Goal: Information Seeking & Learning: Check status

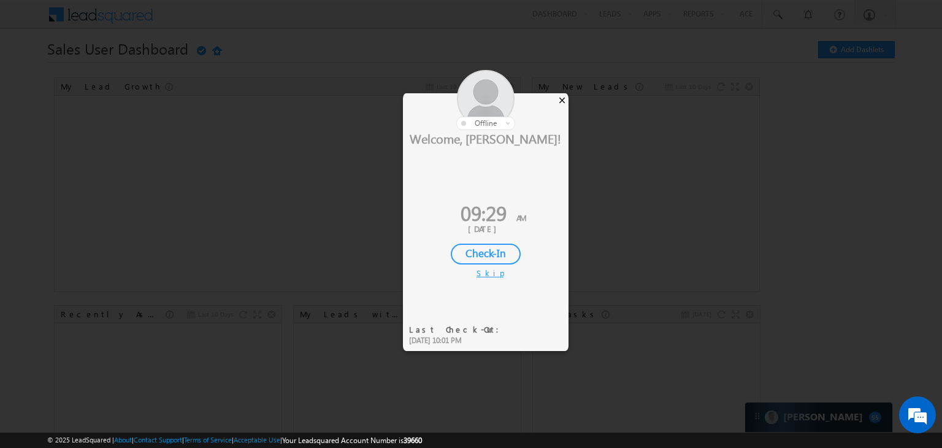
click at [560, 98] on div "×" at bounding box center [562, 99] width 13 height 13
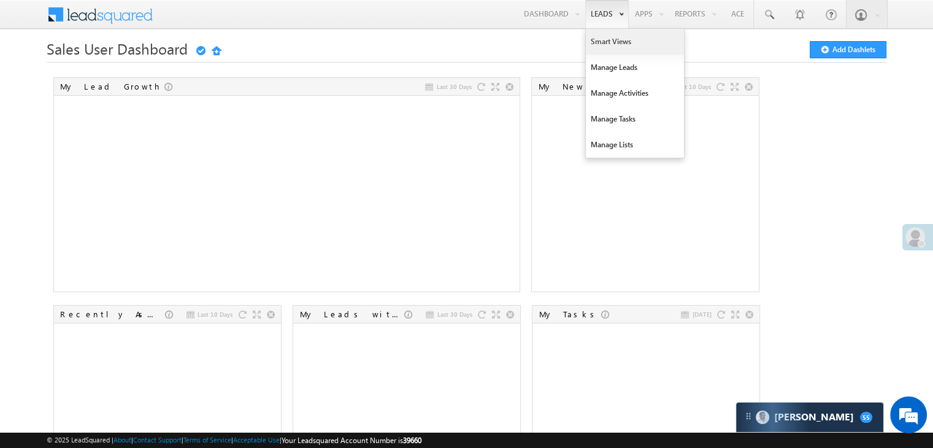
click at [596, 38] on link "Smart Views" at bounding box center [635, 42] width 98 height 26
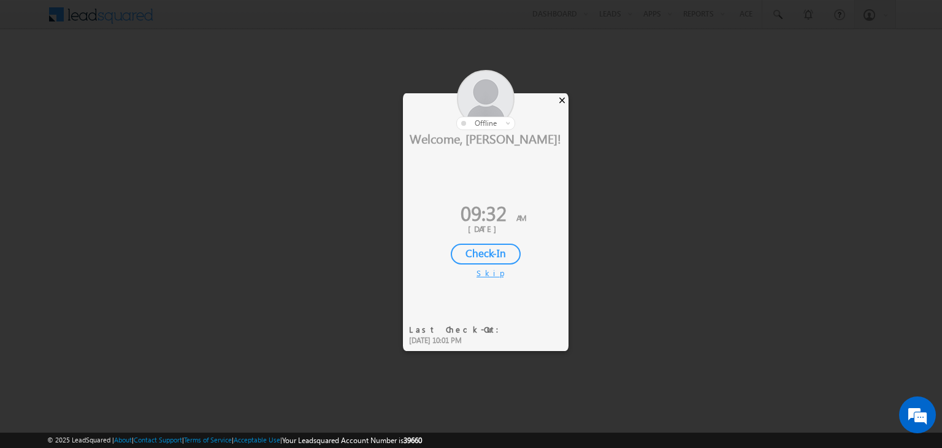
click at [561, 98] on div "×" at bounding box center [562, 99] width 13 height 13
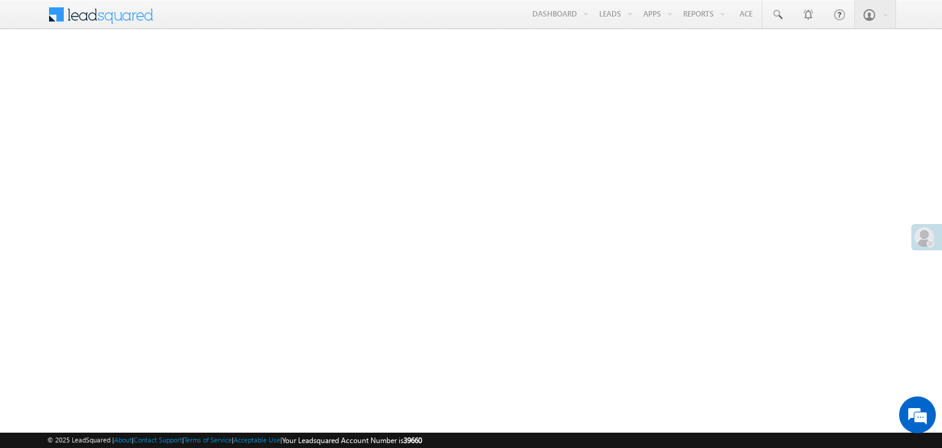
click at [923, 239] on span at bounding box center [925, 237] width 20 height 20
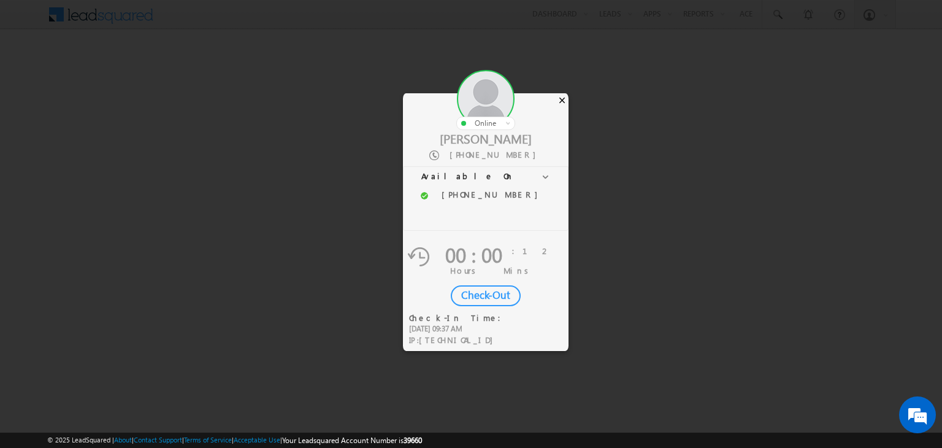
click at [563, 99] on div "×" at bounding box center [562, 99] width 13 height 13
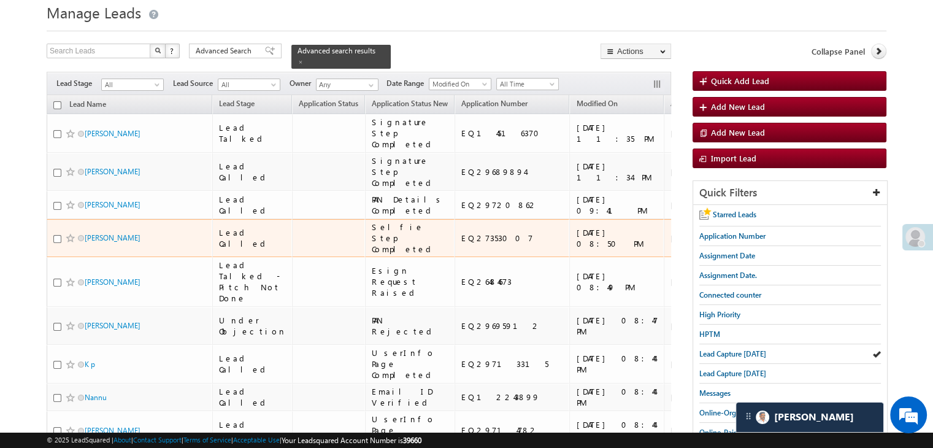
scroll to position [184, 0]
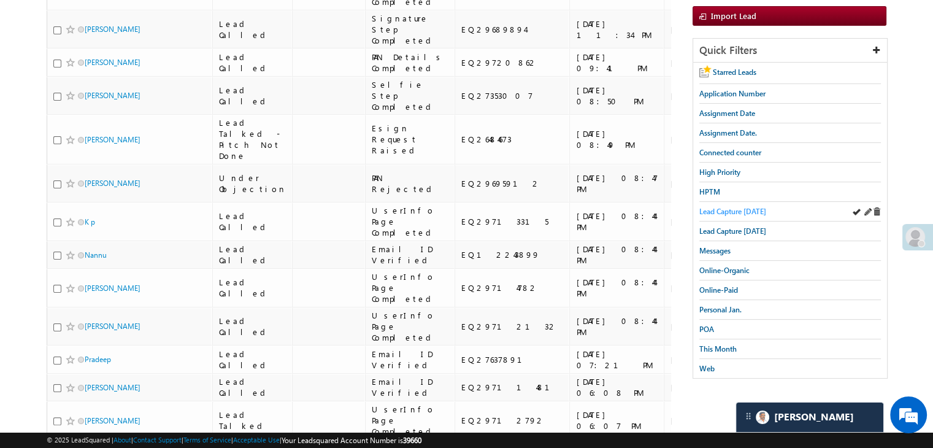
click at [738, 209] on span "Lead Capture [DATE]" at bounding box center [732, 211] width 67 height 9
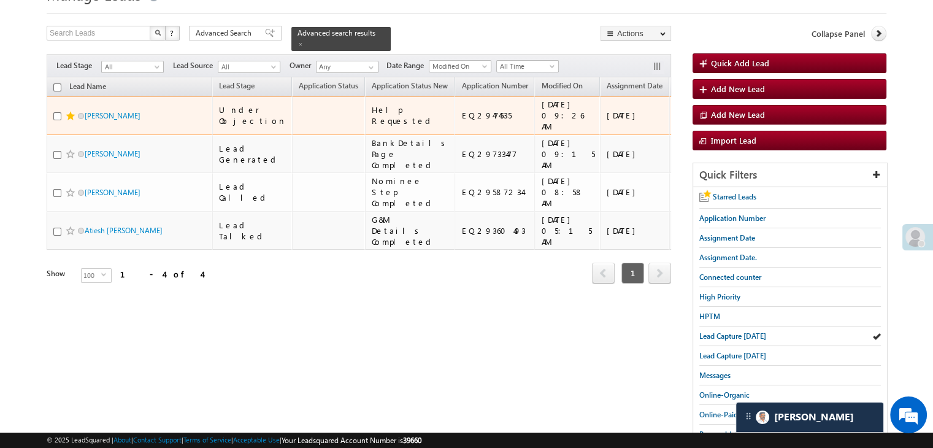
scroll to position [61, 0]
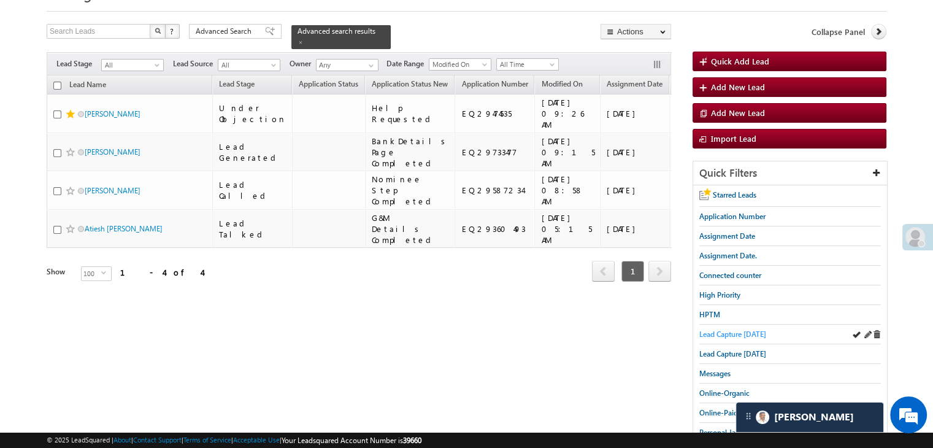
click at [710, 331] on span "Lead Capture today" at bounding box center [732, 333] width 67 height 9
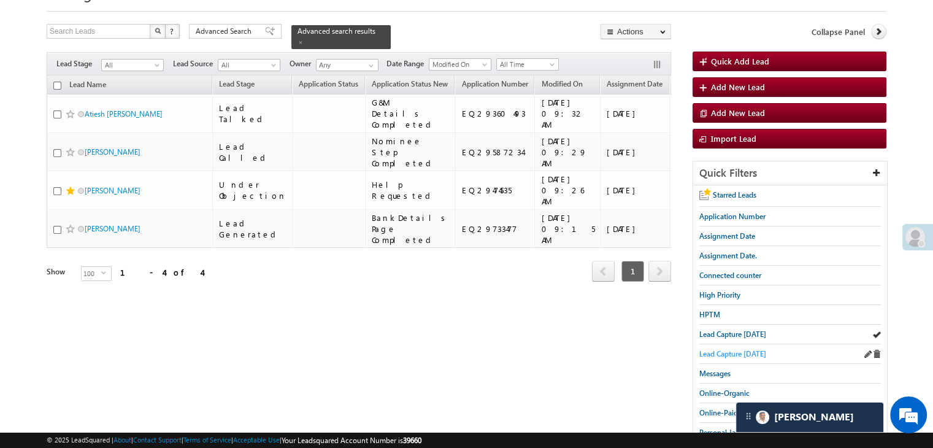
click at [711, 349] on span "Lead Capture yesterday" at bounding box center [732, 353] width 67 height 9
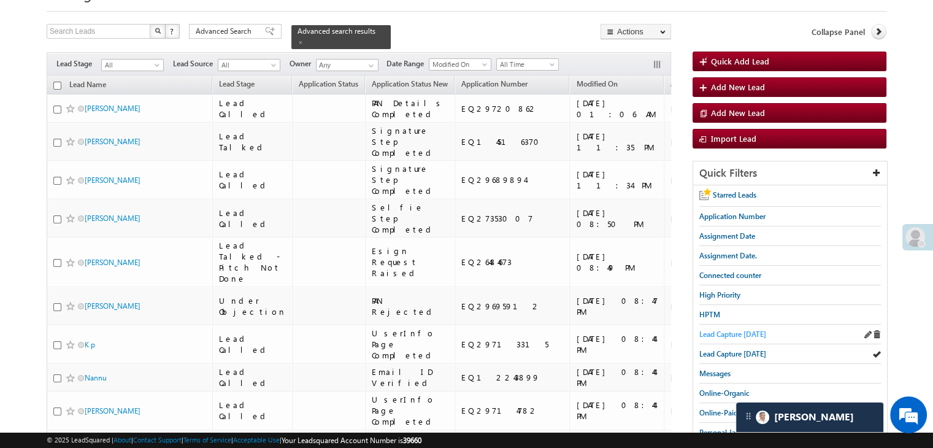
click at [727, 330] on span "Lead Capture today" at bounding box center [732, 333] width 67 height 9
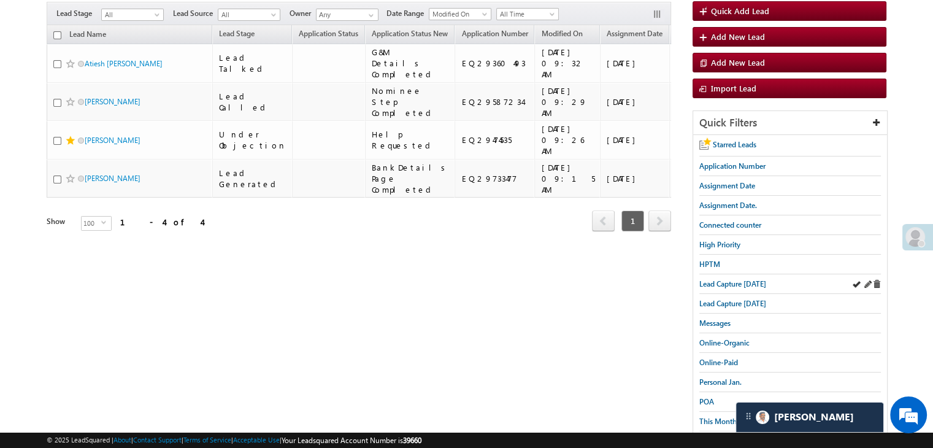
scroll to position [123, 0]
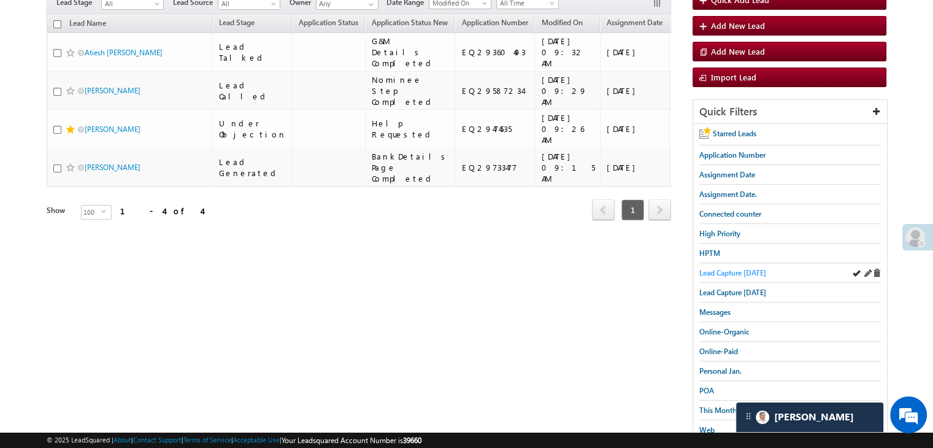
click at [747, 268] on span "Lead Capture [DATE]" at bounding box center [732, 272] width 67 height 9
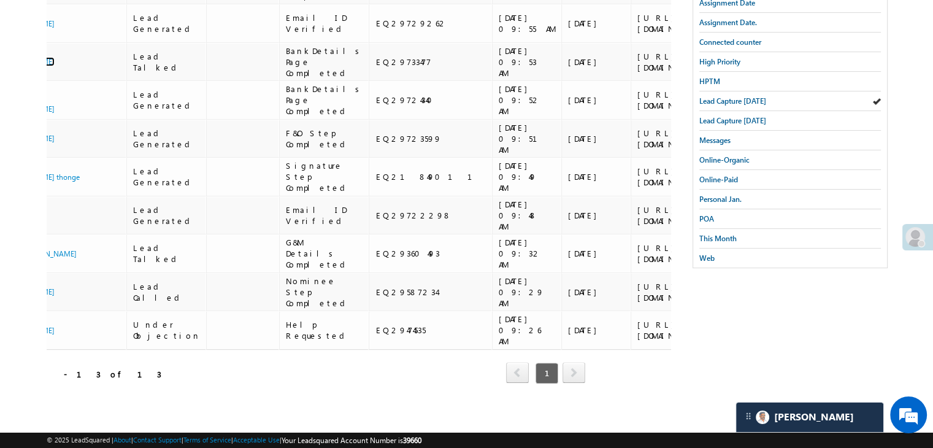
scroll to position [0, 132]
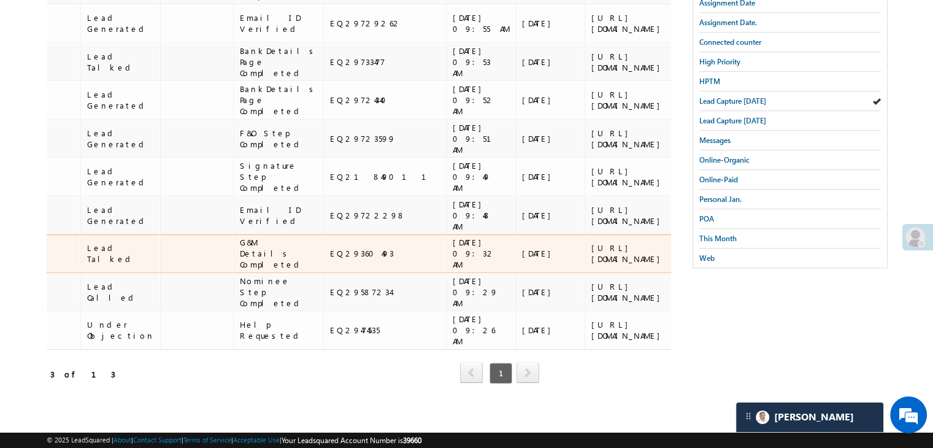
drag, startPoint x: 508, startPoint y: 133, endPoint x: 561, endPoint y: 192, distance: 79.5
click at [591, 242] on div "[URL][DOMAIN_NAME]" at bounding box center [628, 253] width 75 height 22
copy div "[URL][DOMAIN_NAME]"
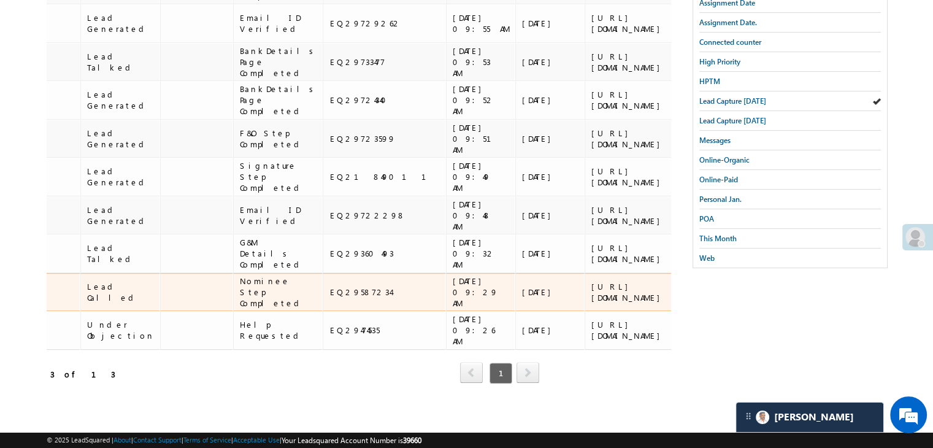
drag, startPoint x: 509, startPoint y: 207, endPoint x: 559, endPoint y: 265, distance: 77.0
click at [591, 281] on div "[URL][DOMAIN_NAME]" at bounding box center [628, 292] width 75 height 22
copy div "[URL][DOMAIN_NAME]"
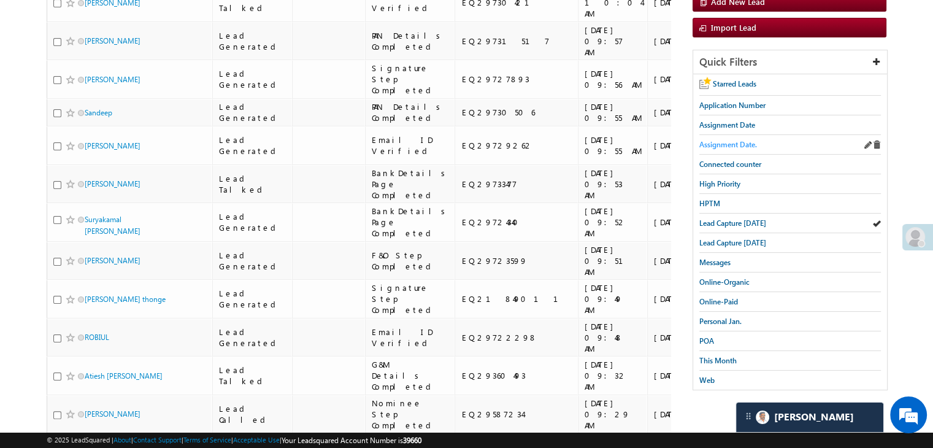
scroll to position [120, 0]
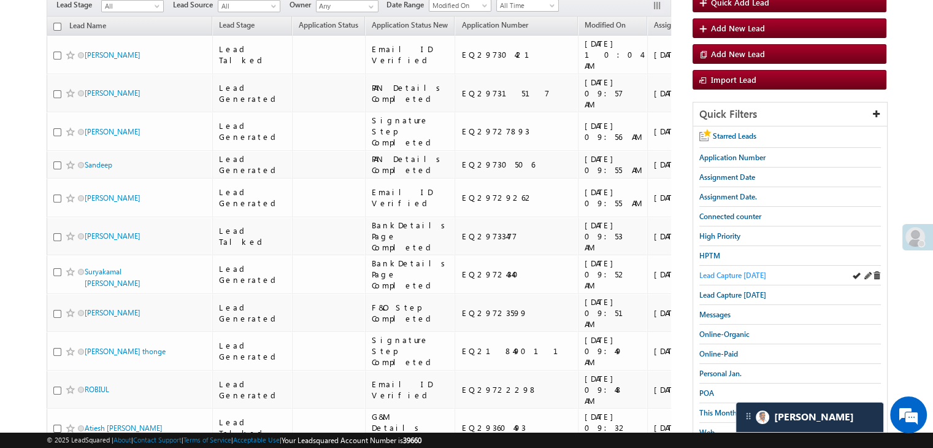
click at [733, 276] on span "Lead Capture [DATE]" at bounding box center [732, 275] width 67 height 9
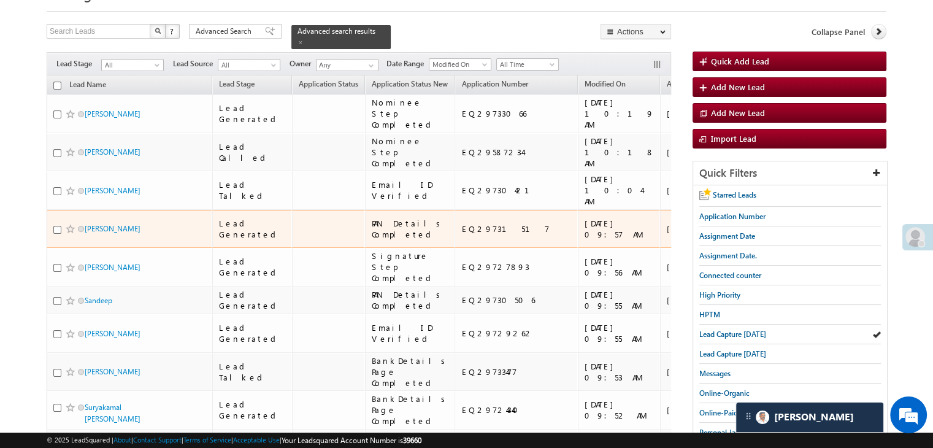
scroll to position [59, 0]
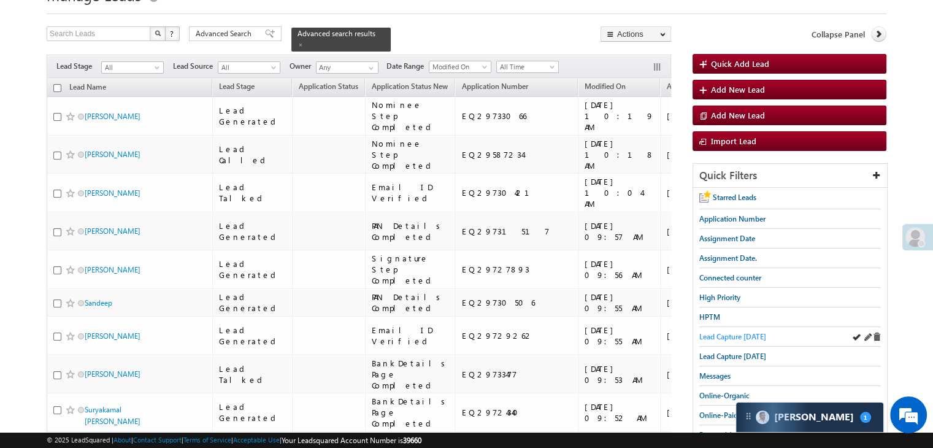
click at [760, 332] on span "Lead Capture [DATE]" at bounding box center [732, 336] width 67 height 9
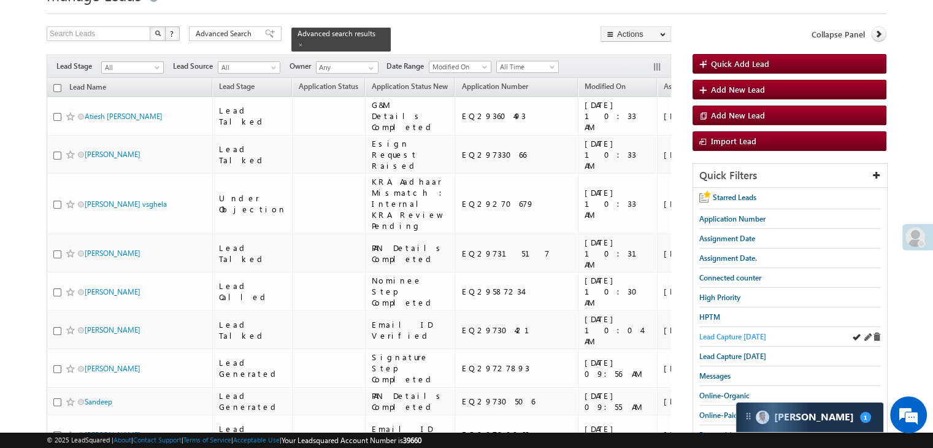
click at [749, 332] on span "Lead Capture [DATE]" at bounding box center [732, 336] width 67 height 9
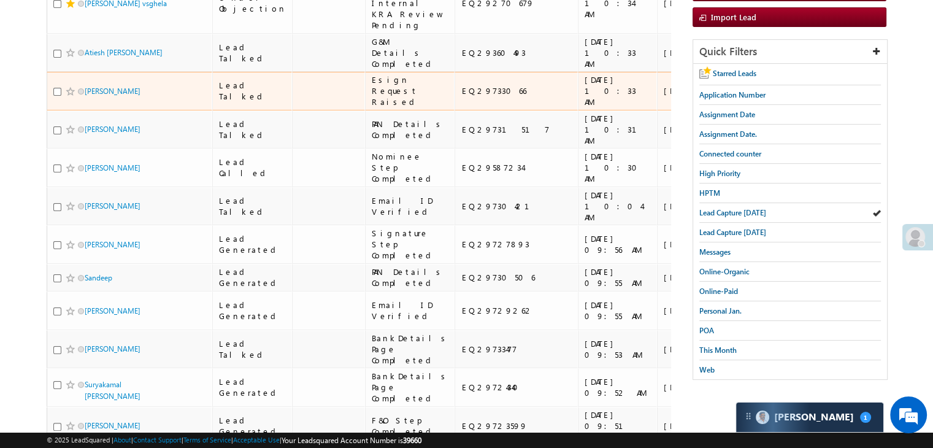
scroll to position [184, 0]
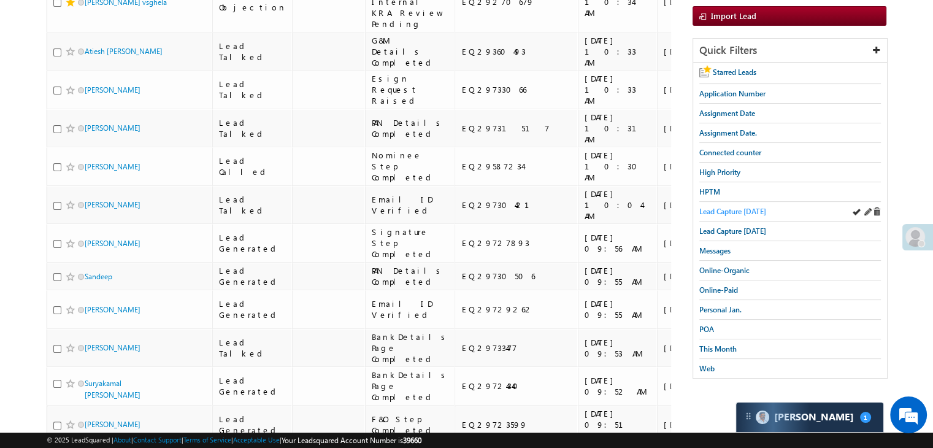
click at [752, 206] on link "Lead Capture [DATE]" at bounding box center [732, 212] width 67 height 12
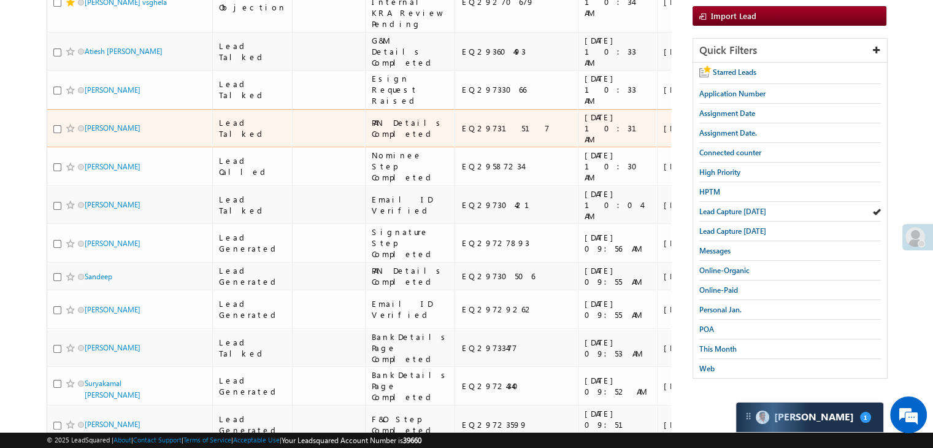
scroll to position [0, 0]
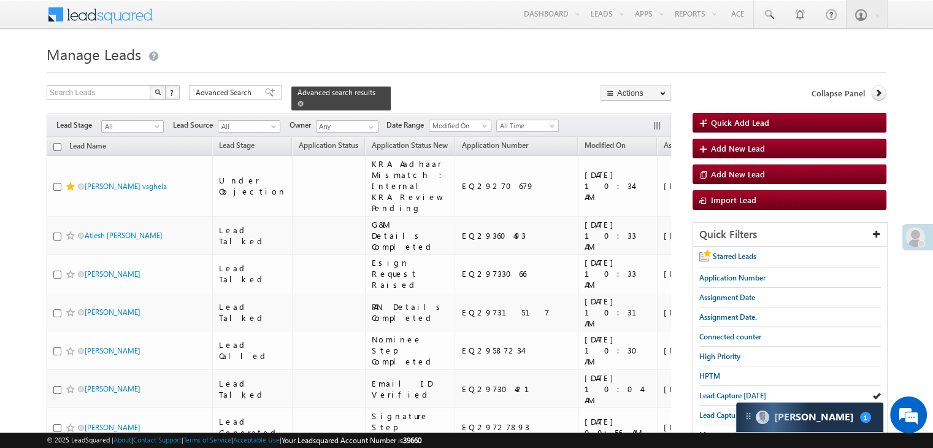
click at [304, 101] on span at bounding box center [301, 104] width 6 height 6
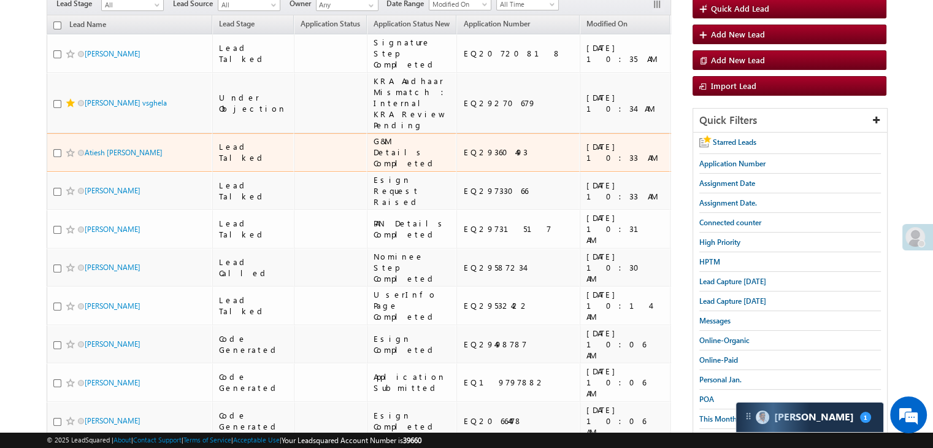
scroll to position [123, 0]
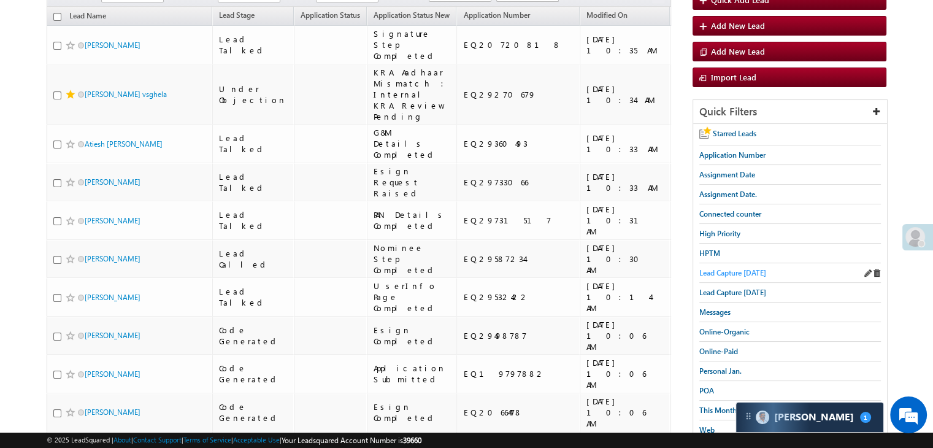
click at [716, 268] on span "Lead Capture [DATE]" at bounding box center [732, 272] width 67 height 9
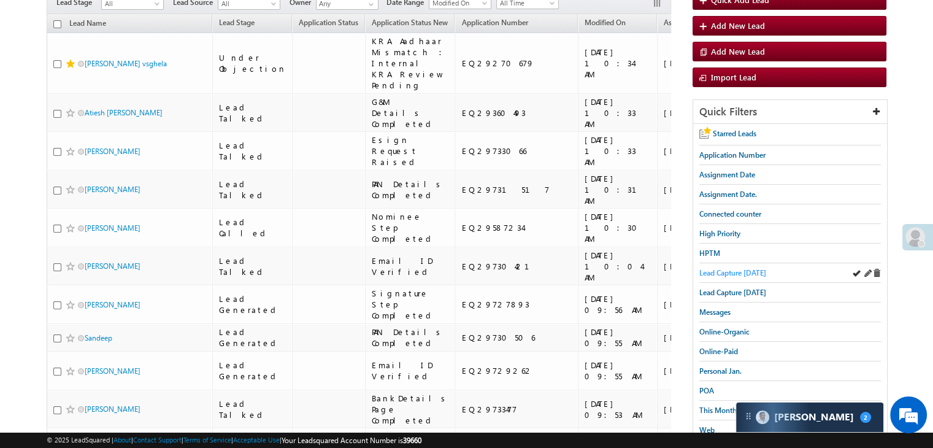
click at [734, 270] on span "Lead Capture [DATE]" at bounding box center [732, 272] width 67 height 9
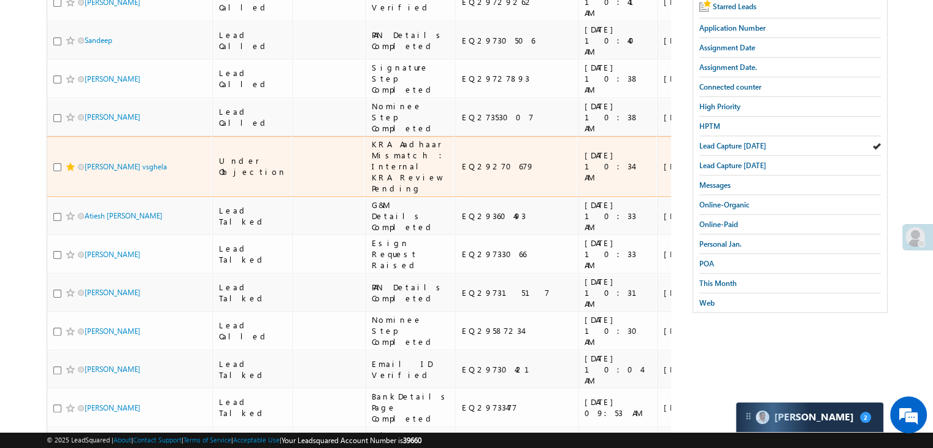
scroll to position [245, 0]
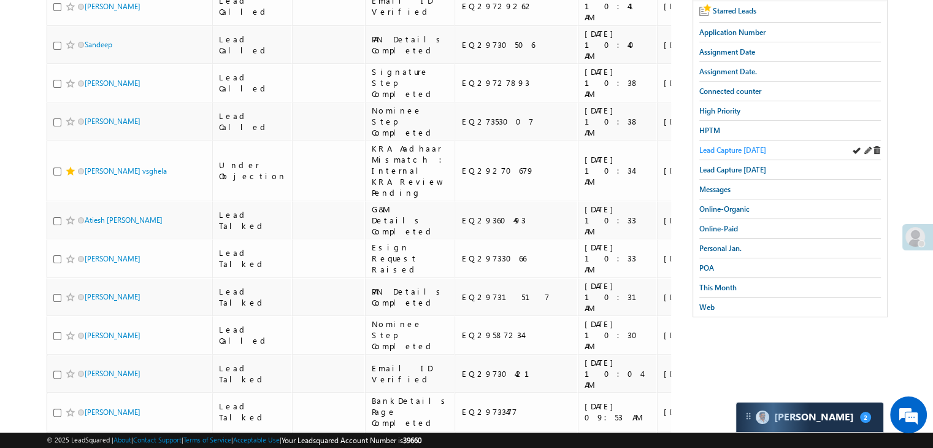
click at [746, 145] on span "Lead Capture [DATE]" at bounding box center [732, 149] width 67 height 9
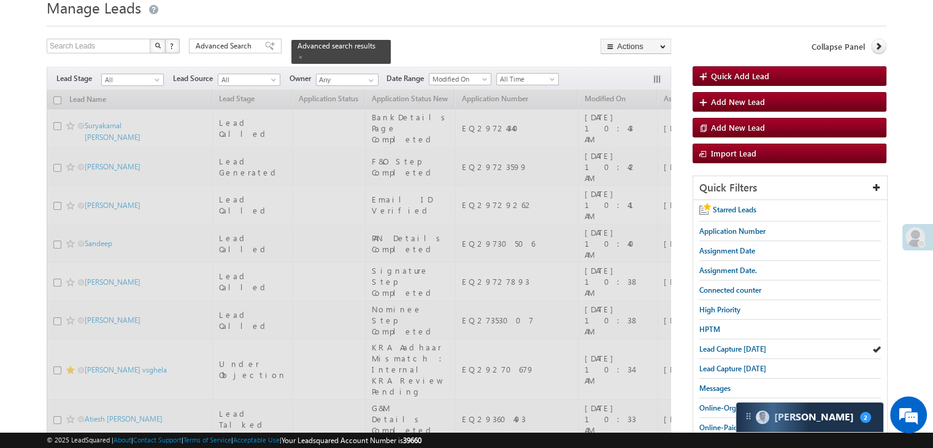
scroll to position [0, 0]
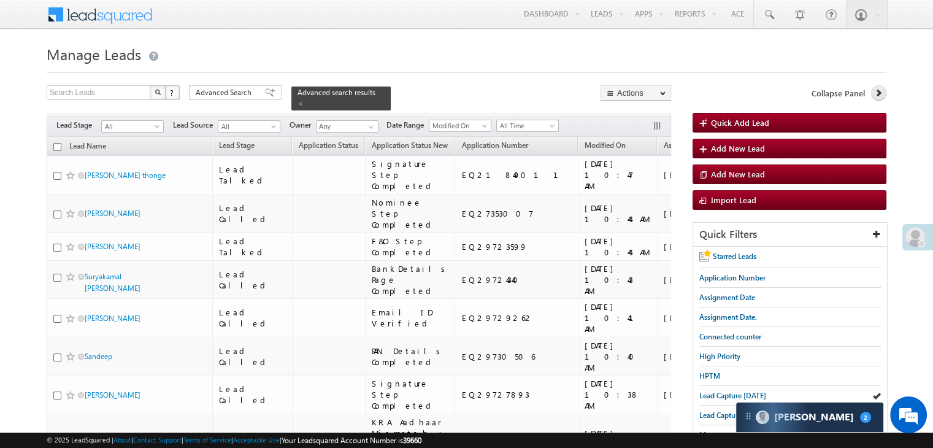
click at [879, 89] on icon at bounding box center [878, 92] width 9 height 9
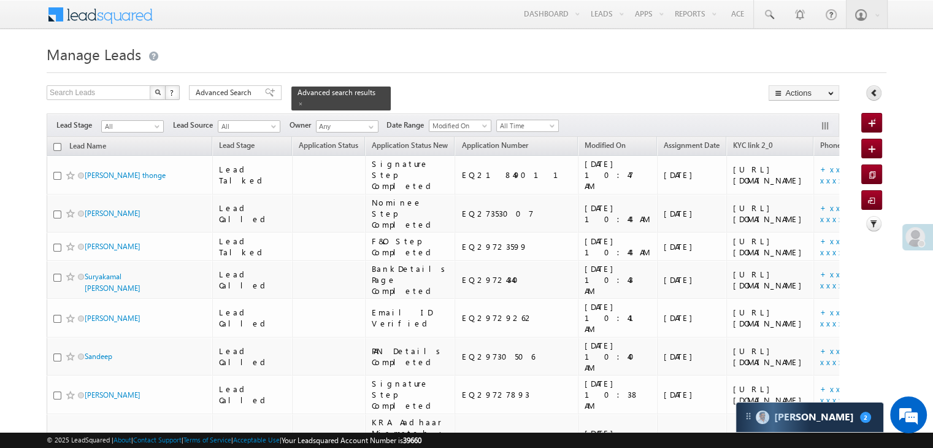
click at [879, 89] on link at bounding box center [873, 92] width 15 height 15
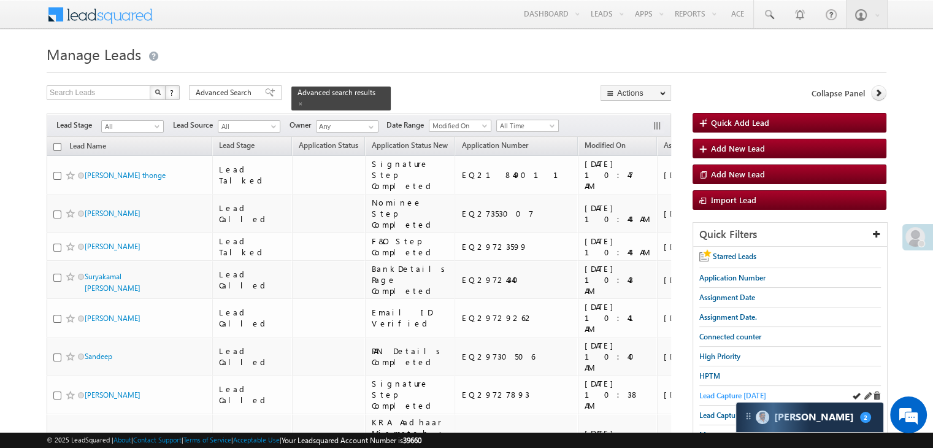
click at [714, 394] on span "Lead Capture [DATE]" at bounding box center [732, 395] width 67 height 9
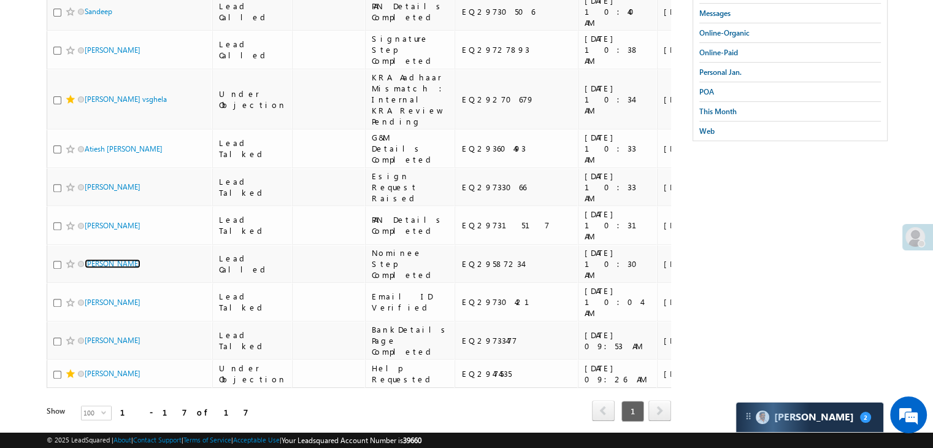
scroll to position [282, 0]
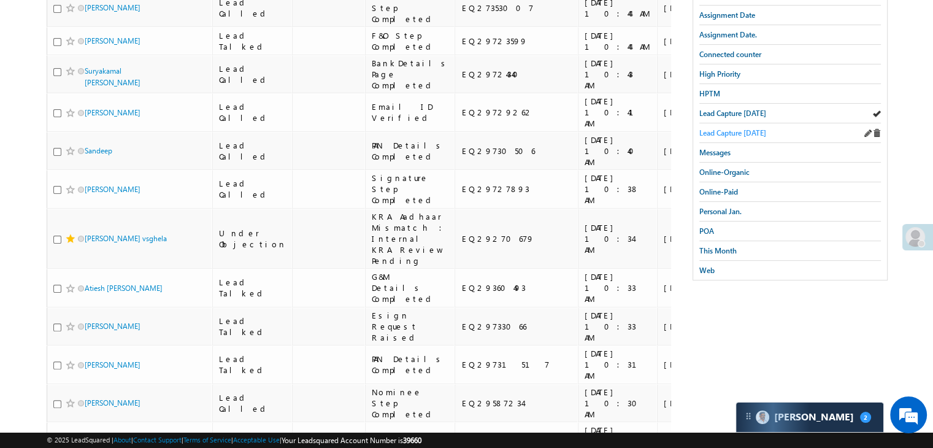
click at [729, 128] on span "Lead Capture [DATE]" at bounding box center [732, 132] width 67 height 9
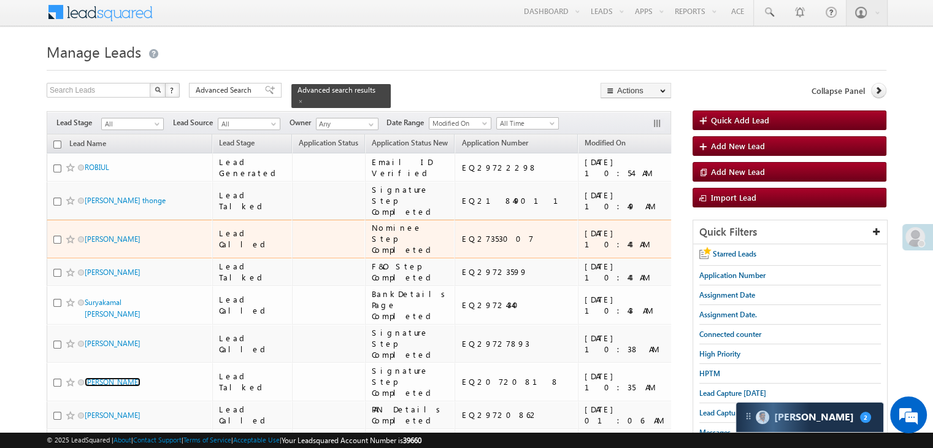
scroll to position [0, 0]
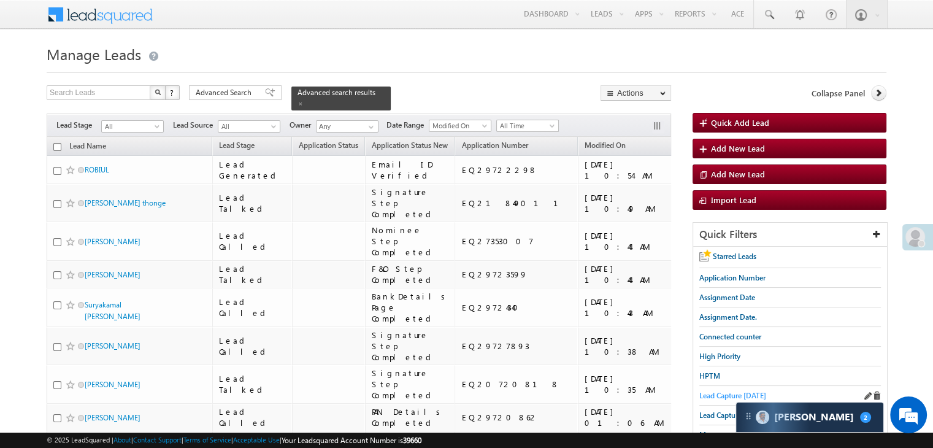
click at [725, 393] on span "Lead Capture [DATE]" at bounding box center [732, 395] width 67 height 9
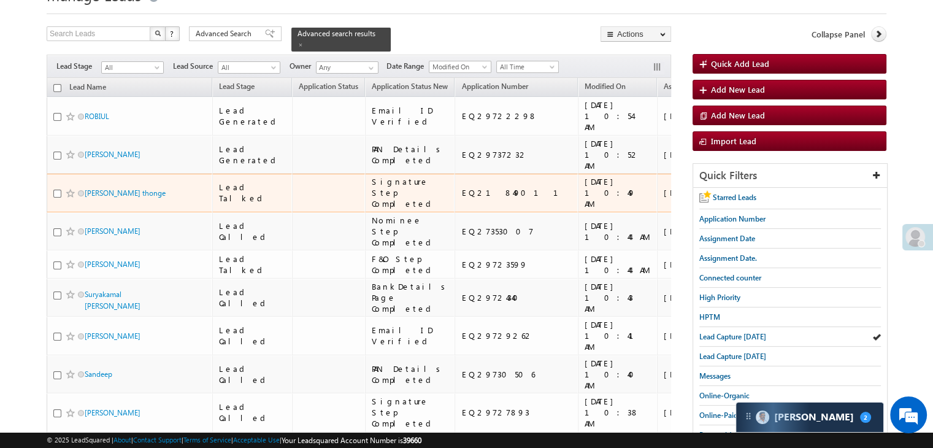
scroll to position [61, 0]
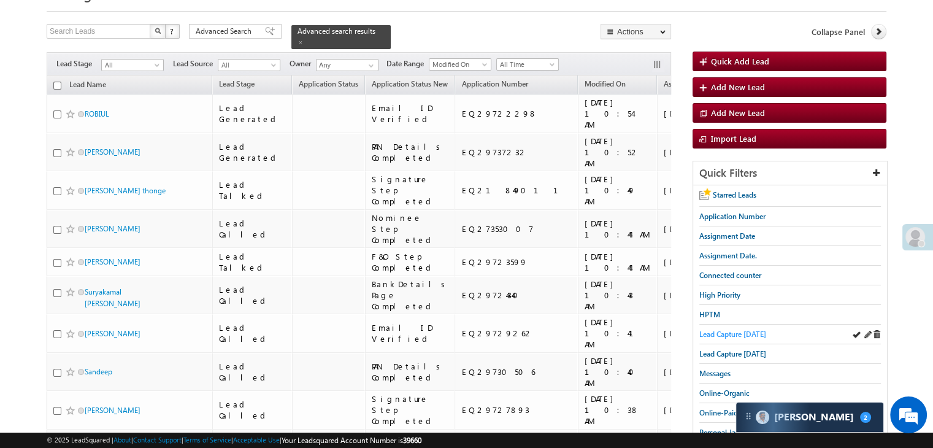
click at [703, 328] on link "Lead Capture [DATE]" at bounding box center [732, 334] width 67 height 12
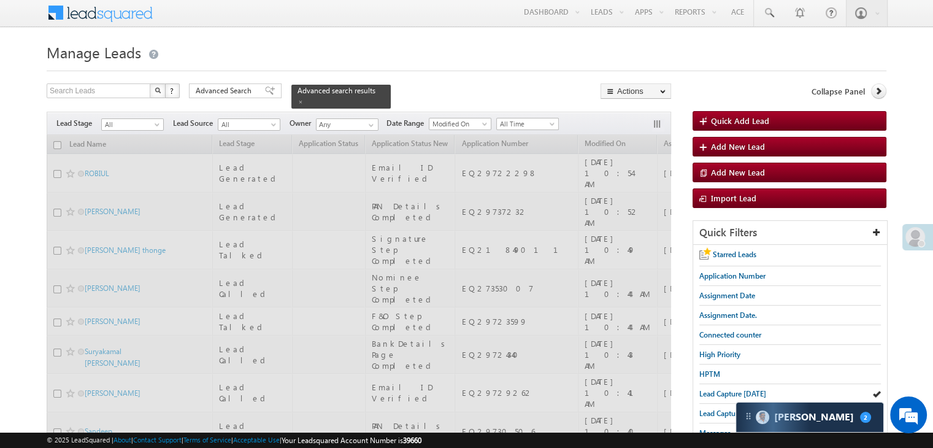
scroll to position [0, 0]
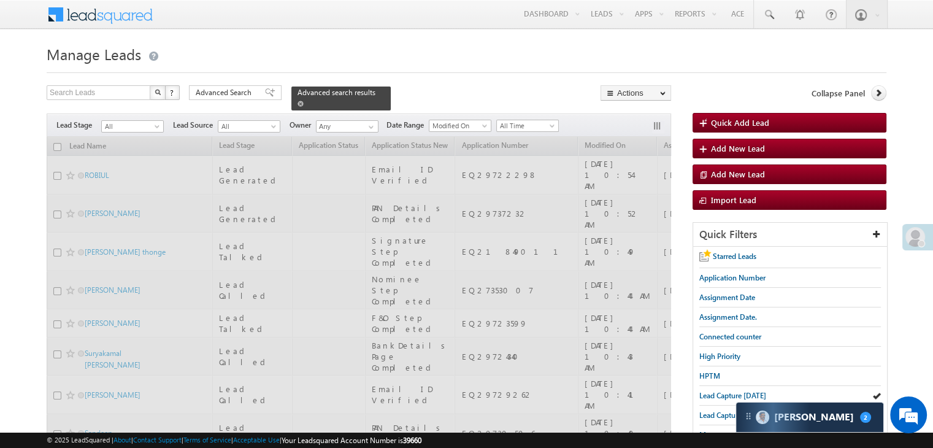
click at [304, 101] on span at bounding box center [301, 104] width 6 height 6
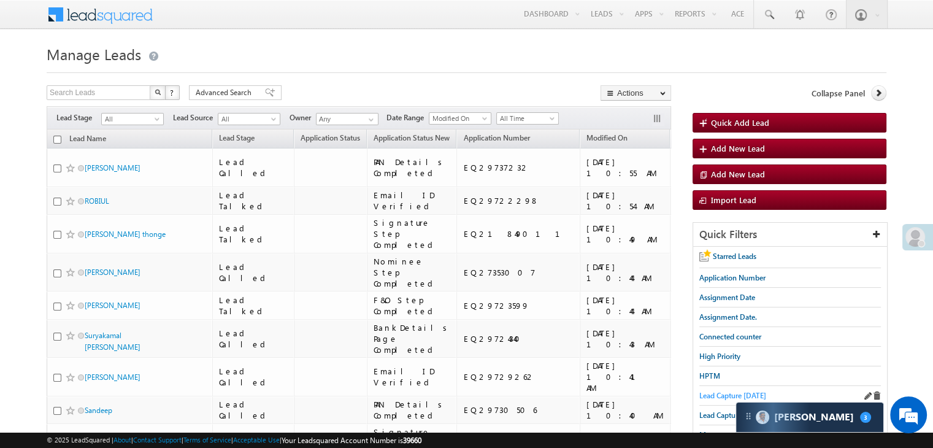
click at [712, 393] on span "Lead Capture [DATE]" at bounding box center [732, 395] width 67 height 9
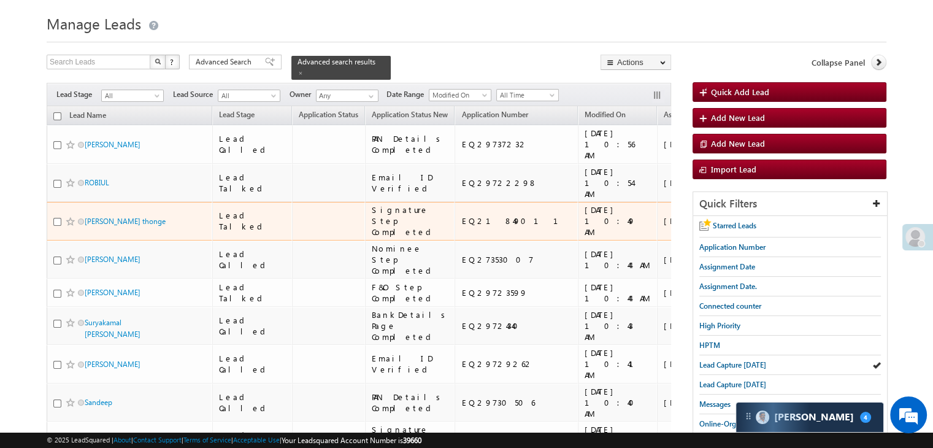
scroll to position [123, 0]
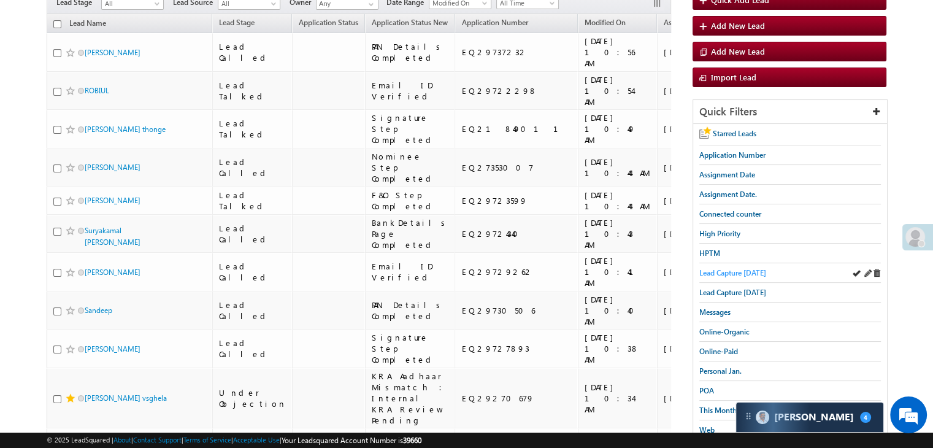
click at [707, 270] on span "Lead Capture [DATE]" at bounding box center [732, 272] width 67 height 9
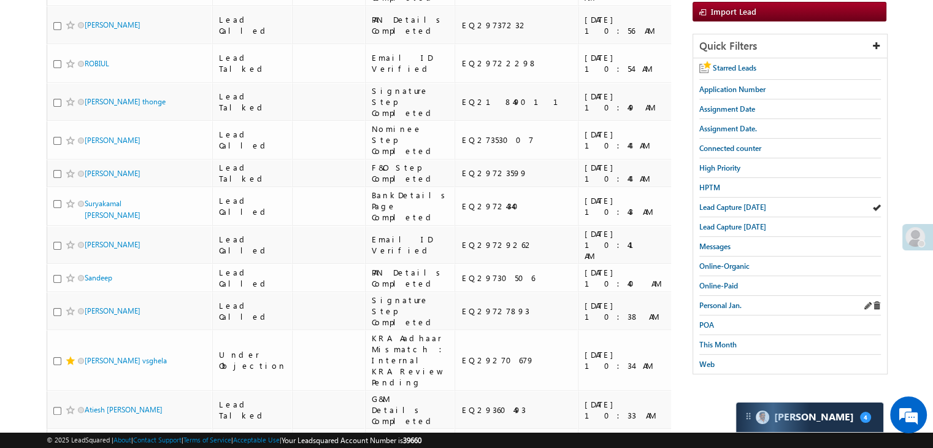
scroll to position [184, 0]
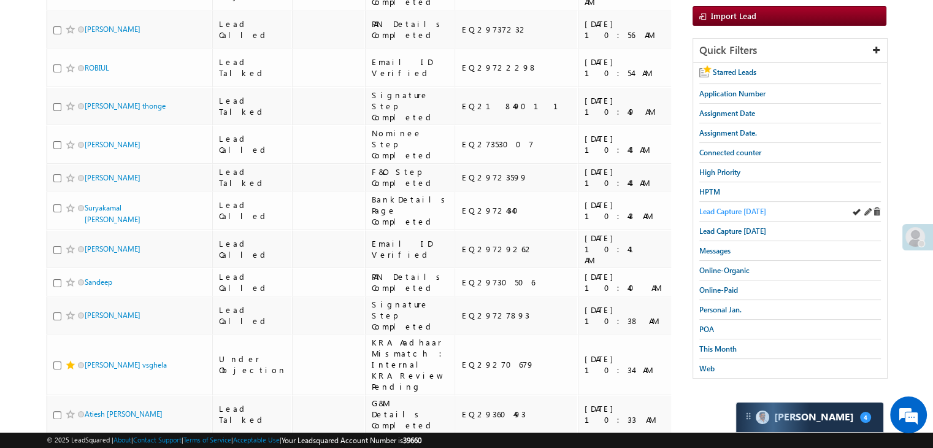
click at [751, 207] on span "Lead Capture [DATE]" at bounding box center [732, 211] width 67 height 9
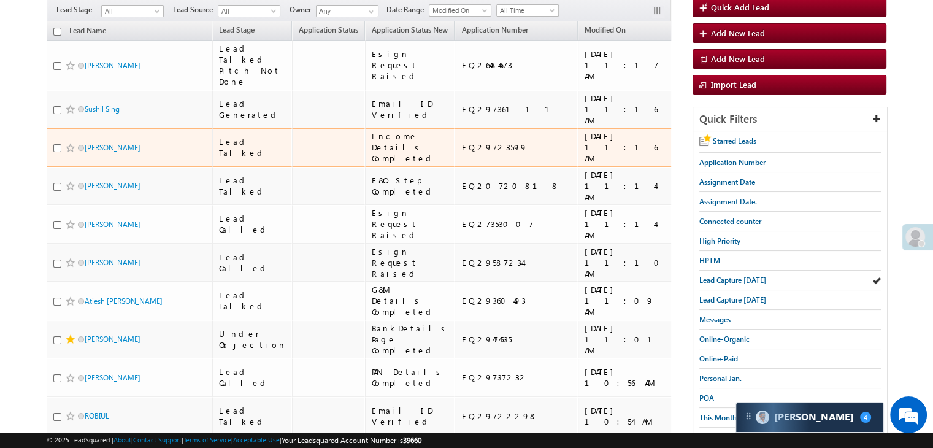
scroll to position [123, 0]
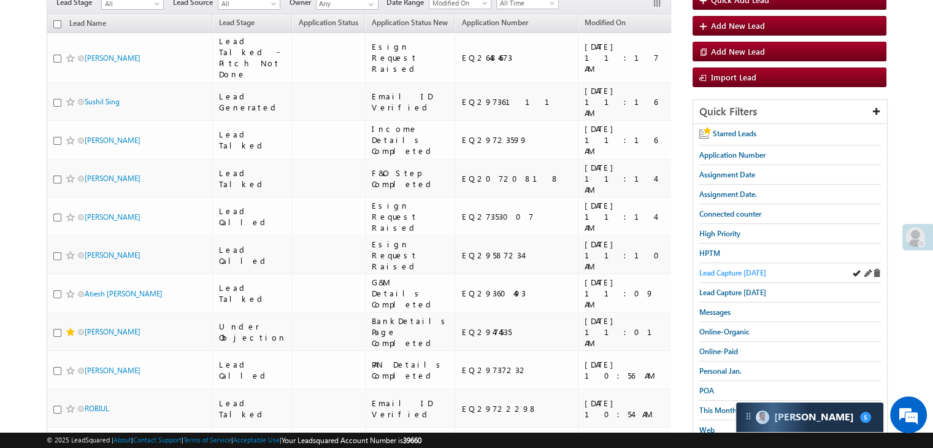
click at [711, 268] on span "Lead Capture [DATE]" at bounding box center [732, 272] width 67 height 9
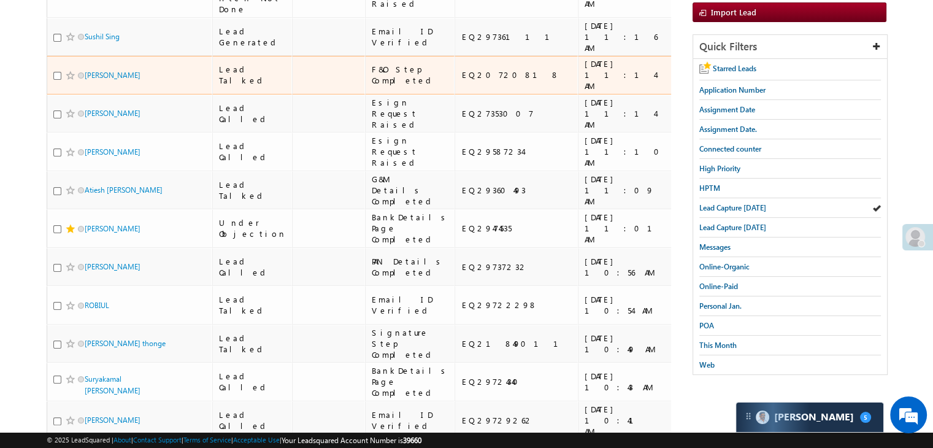
scroll to position [184, 0]
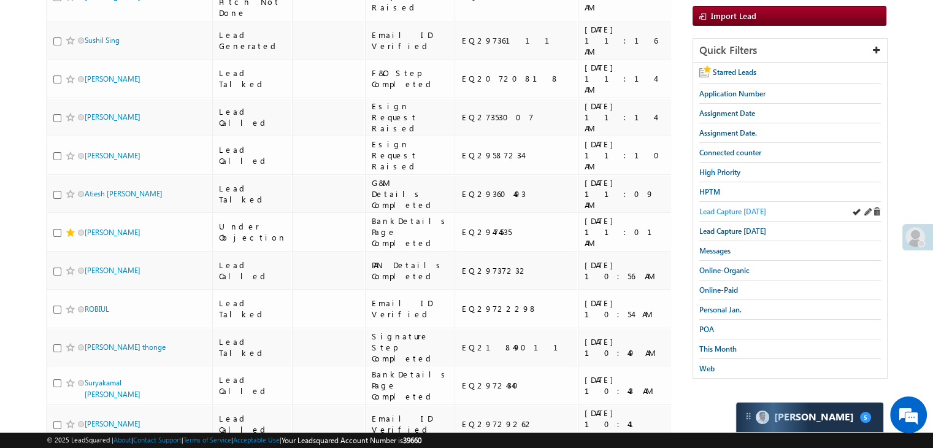
click at [715, 210] on span "Lead Capture [DATE]" at bounding box center [732, 211] width 67 height 9
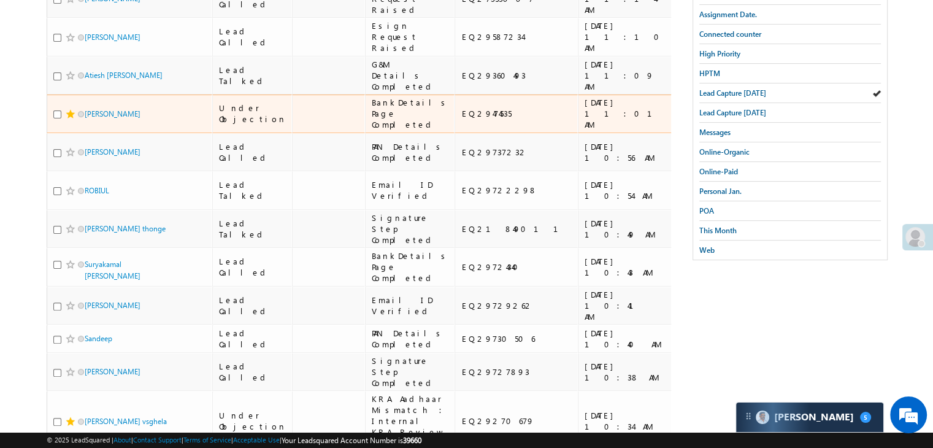
scroll to position [302, 0]
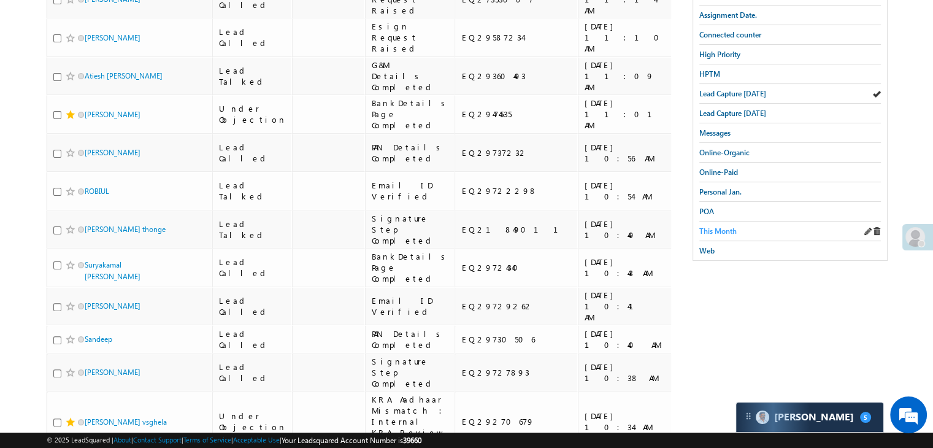
click at [726, 231] on span "This Month" at bounding box center [717, 230] width 37 height 9
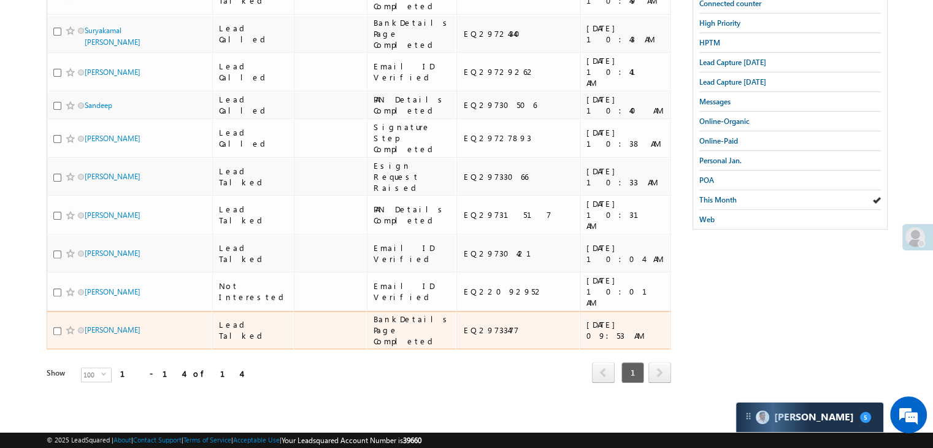
scroll to position [805, 0]
click at [739, 311] on td "[URL][DOMAIN_NAME]" at bounding box center [782, 330] width 87 height 39
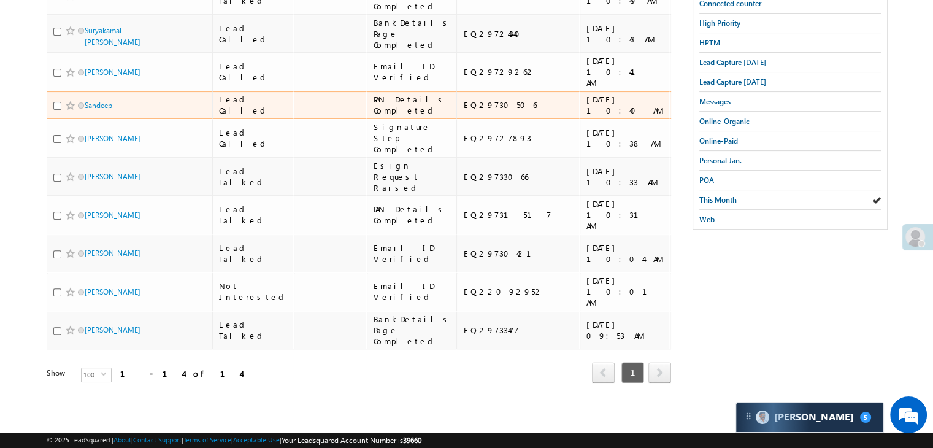
scroll to position [437, 0]
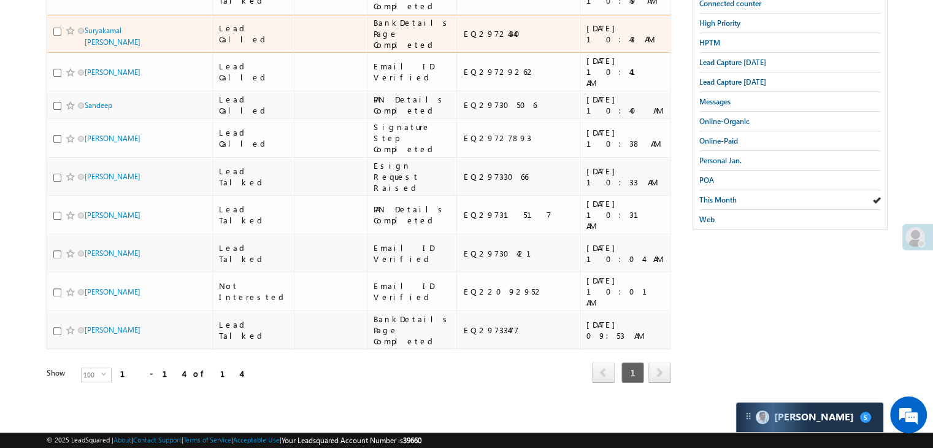
click at [746, 45] on div "[URL][DOMAIN_NAME]" at bounding box center [783, 34] width 75 height 22
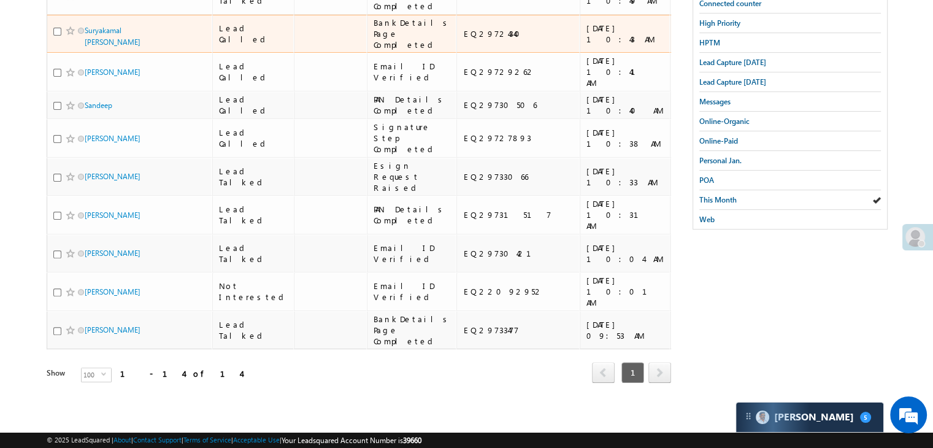
click at [746, 45] on div "[URL][DOMAIN_NAME]" at bounding box center [783, 34] width 75 height 22
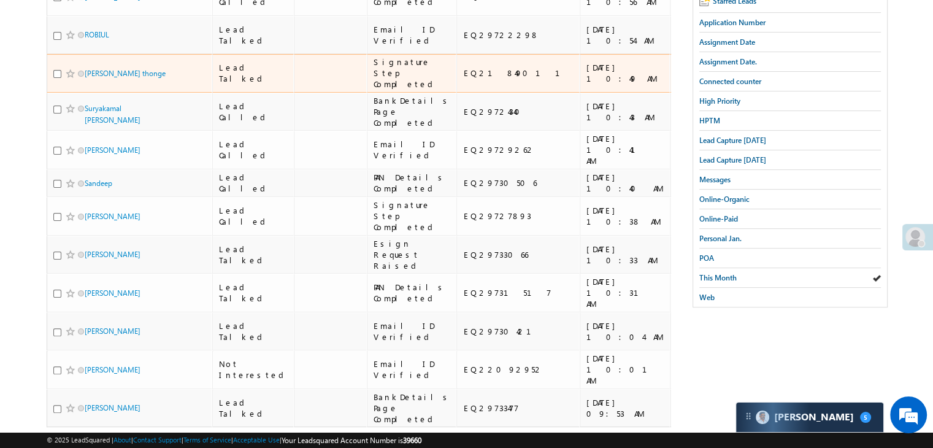
scroll to position [253, 0]
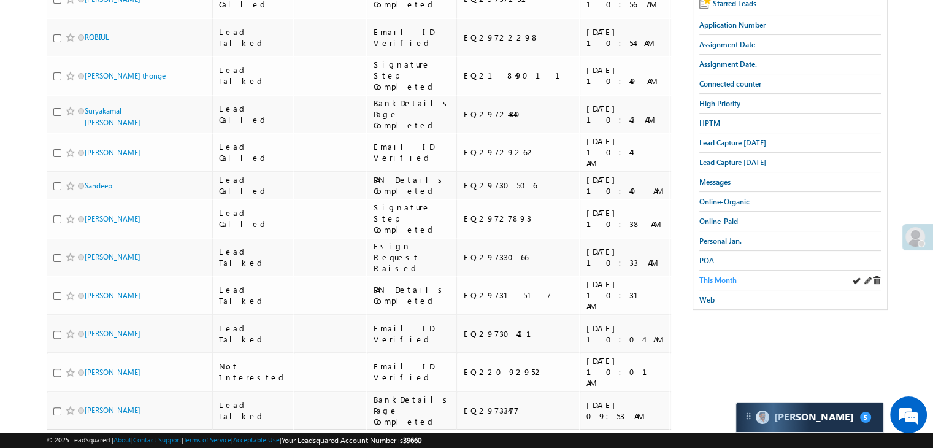
click at [711, 275] on span "This Month" at bounding box center [717, 279] width 37 height 9
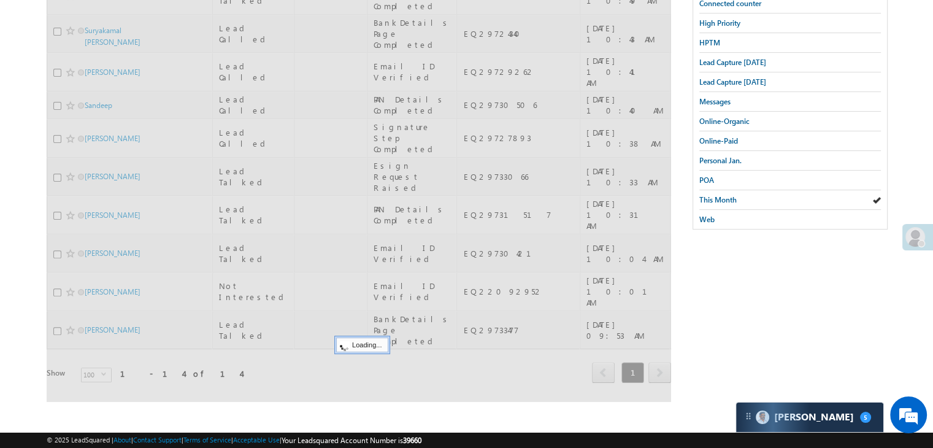
scroll to position [314, 0]
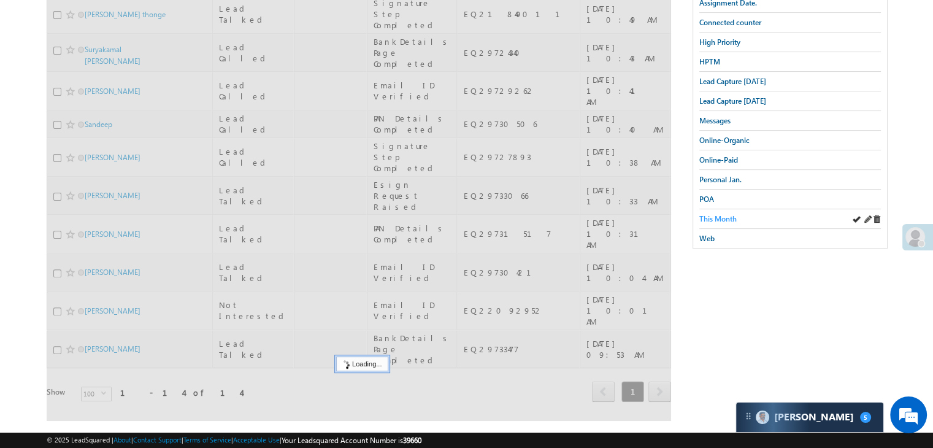
click at [721, 216] on span "This Month" at bounding box center [717, 218] width 37 height 9
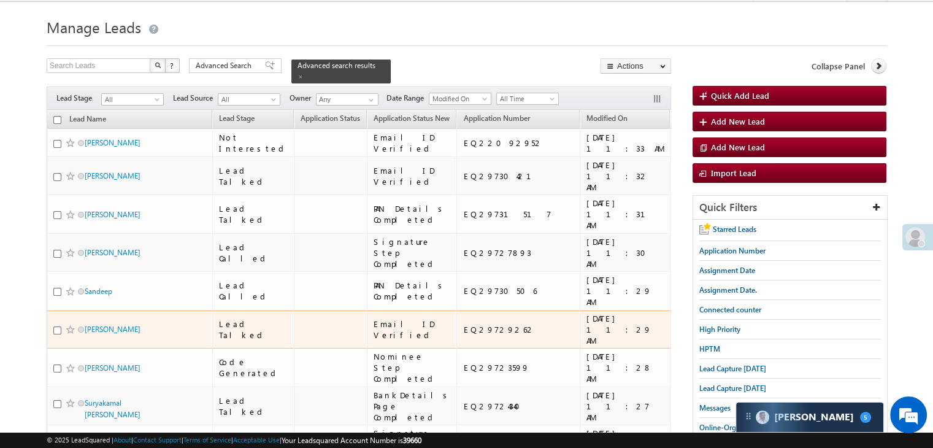
scroll to position [7, 0]
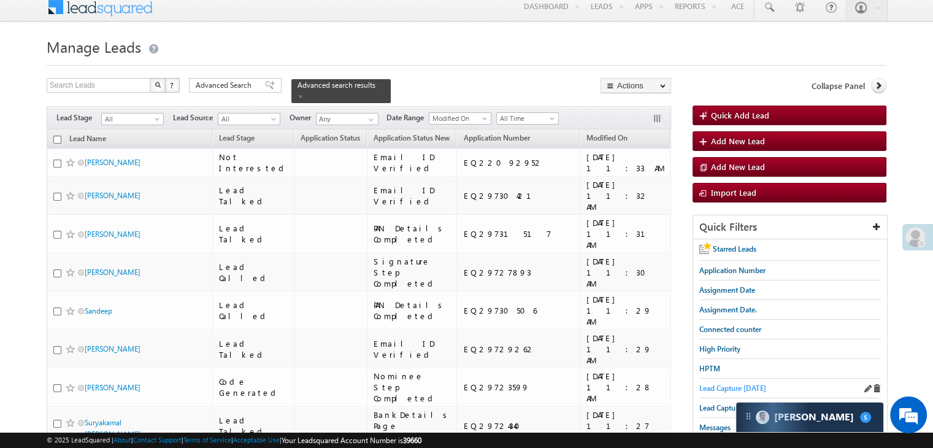
click at [719, 388] on span "Lead Capture [DATE]" at bounding box center [732, 387] width 67 height 9
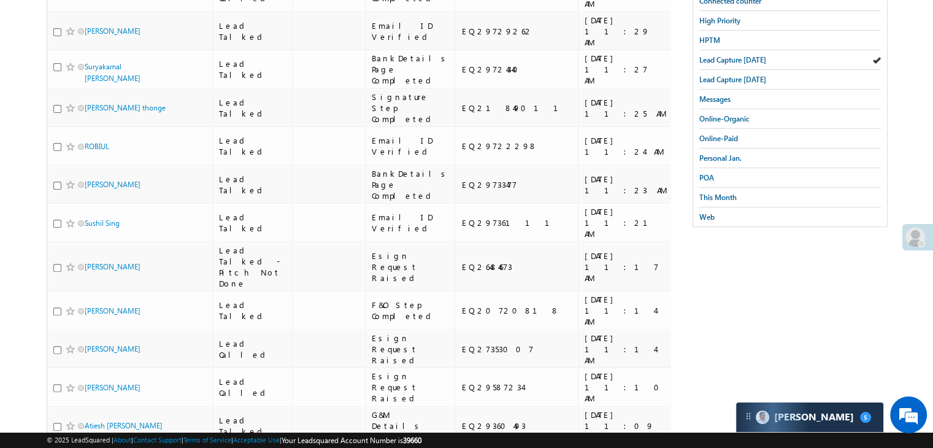
scroll to position [179, 0]
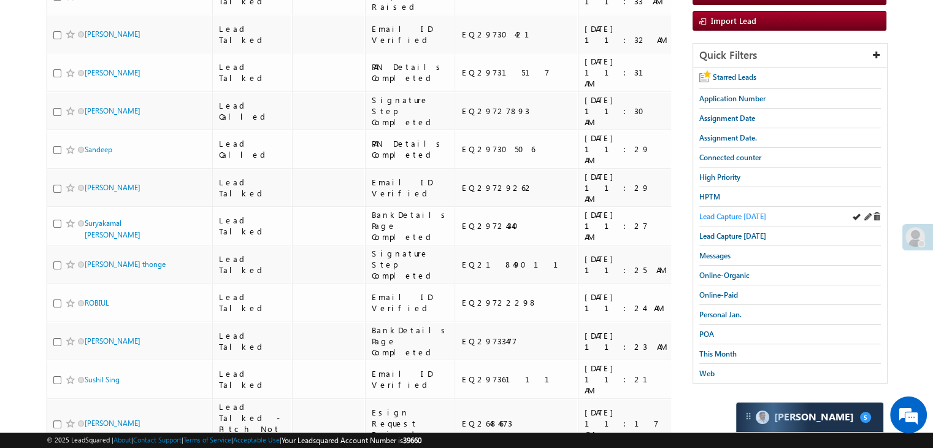
click at [733, 212] on span "Lead Capture [DATE]" at bounding box center [732, 216] width 67 height 9
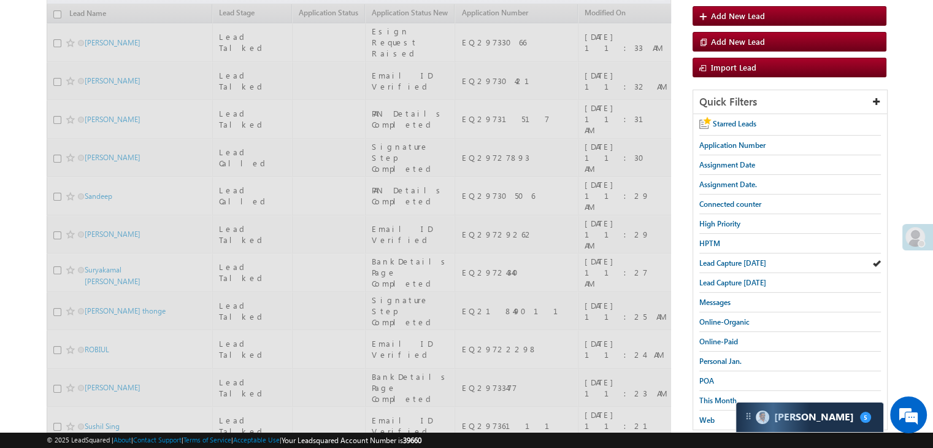
scroll to position [0, 0]
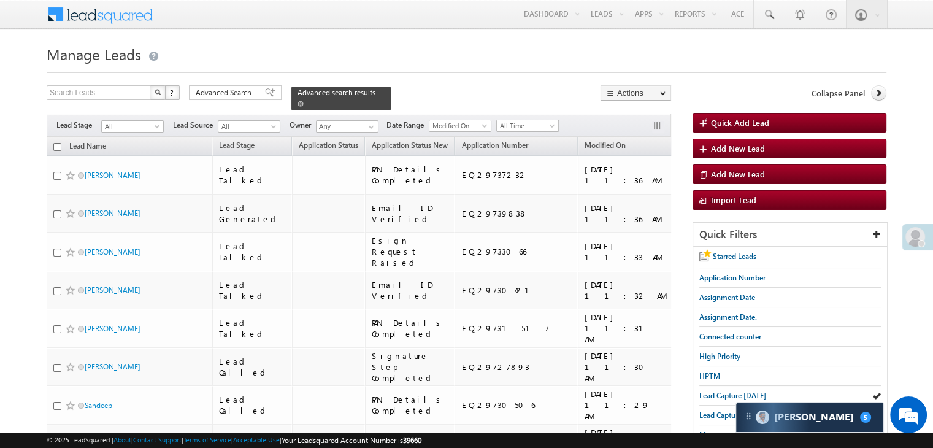
click at [304, 101] on span at bounding box center [301, 104] width 6 height 6
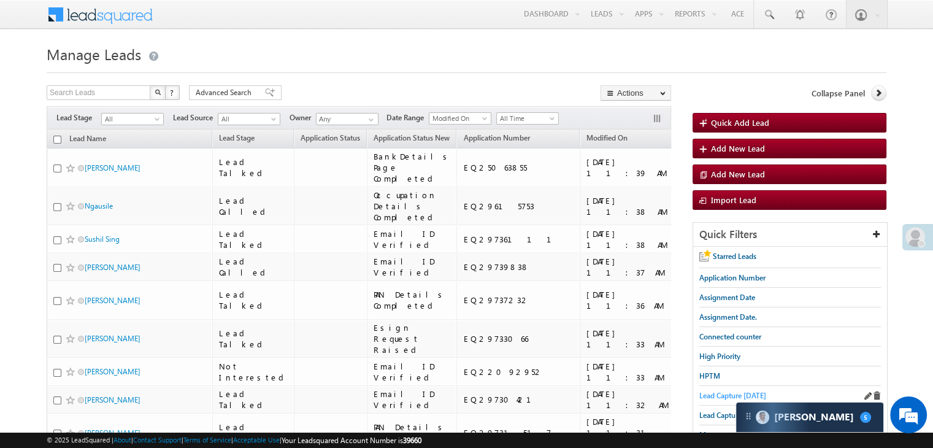
click at [722, 395] on span "Lead Capture [DATE]" at bounding box center [732, 395] width 67 height 9
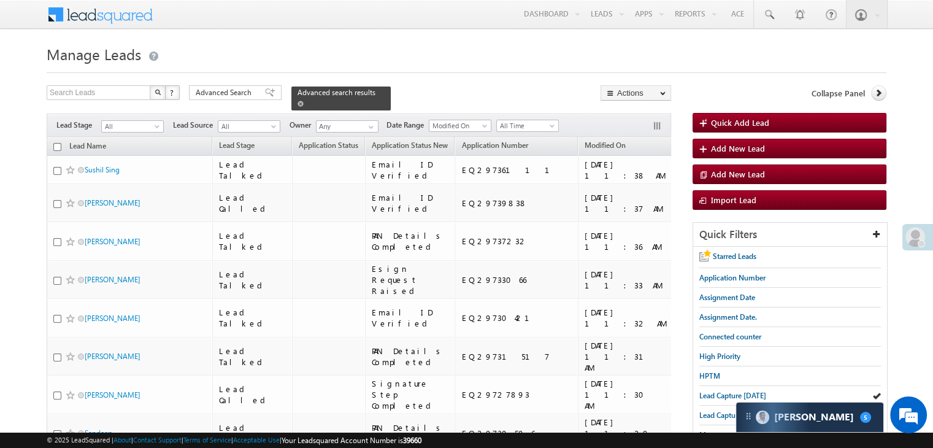
click at [304, 101] on span at bounding box center [301, 104] width 6 height 6
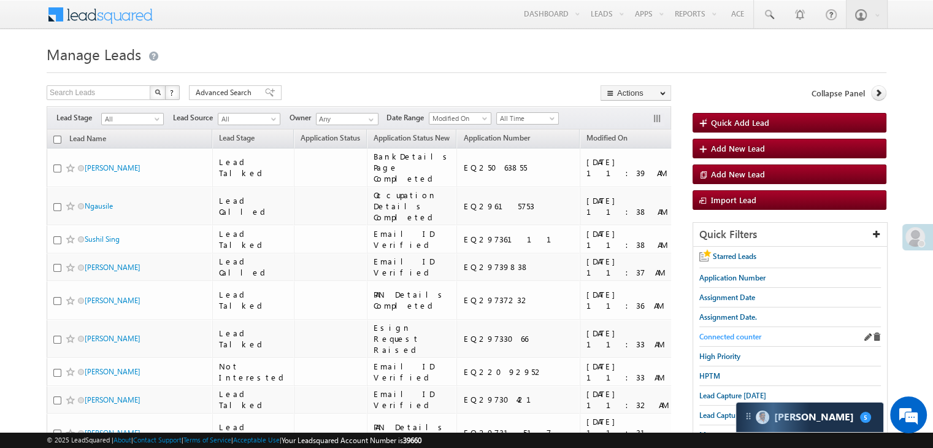
click at [750, 336] on span "Connected counter" at bounding box center [730, 336] width 62 height 9
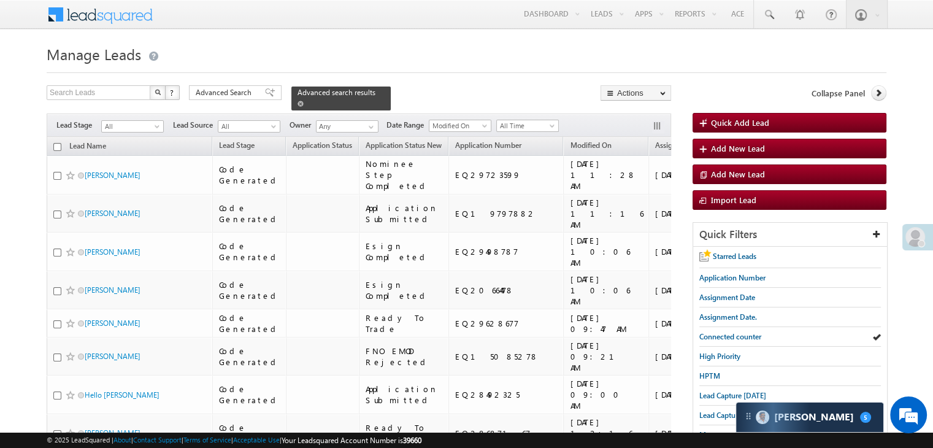
click at [304, 101] on span at bounding box center [301, 104] width 6 height 6
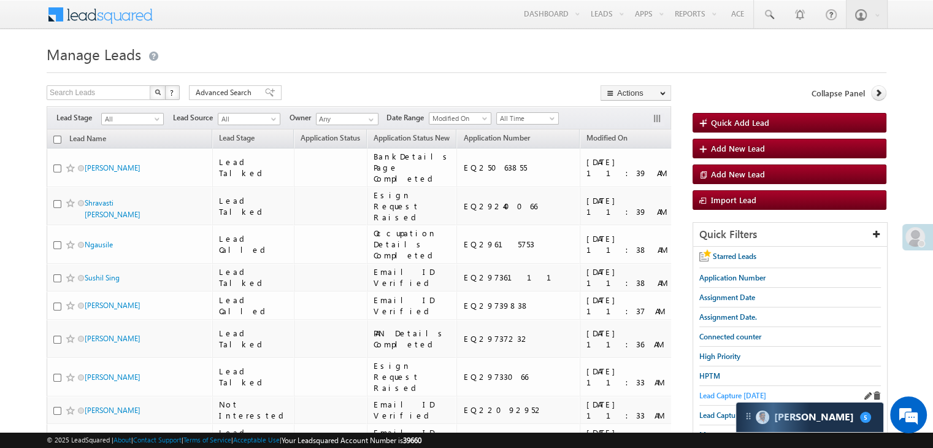
click at [717, 393] on span "Lead Capture [DATE]" at bounding box center [732, 395] width 67 height 9
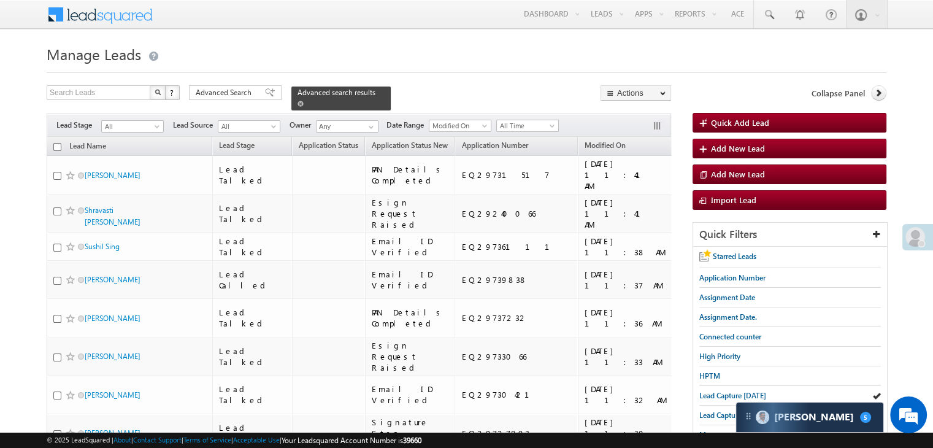
click at [304, 101] on span at bounding box center [301, 104] width 6 height 6
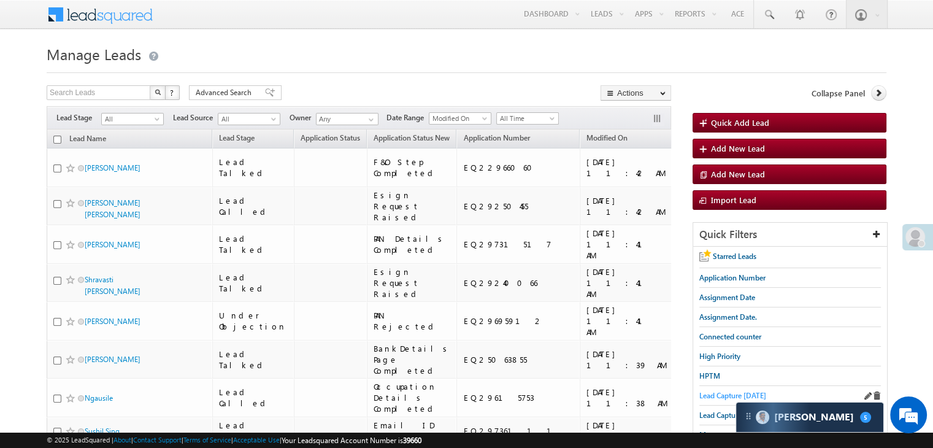
click at [734, 393] on span "Lead Capture [DATE]" at bounding box center [732, 395] width 67 height 9
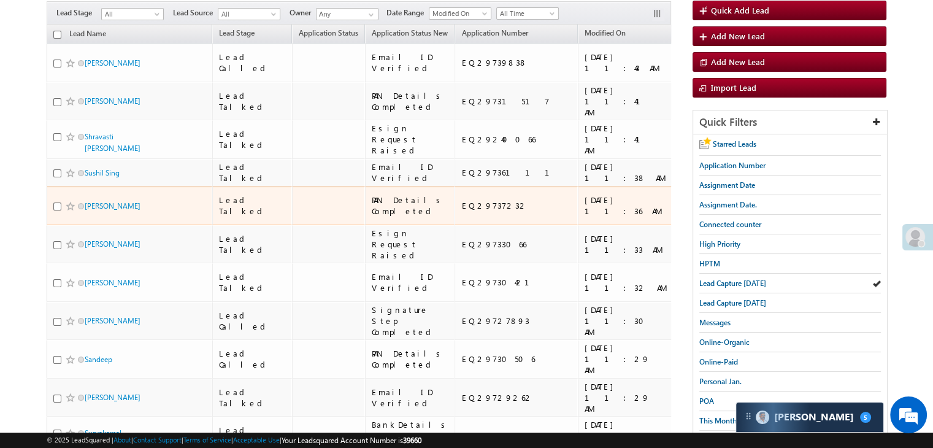
scroll to position [123, 0]
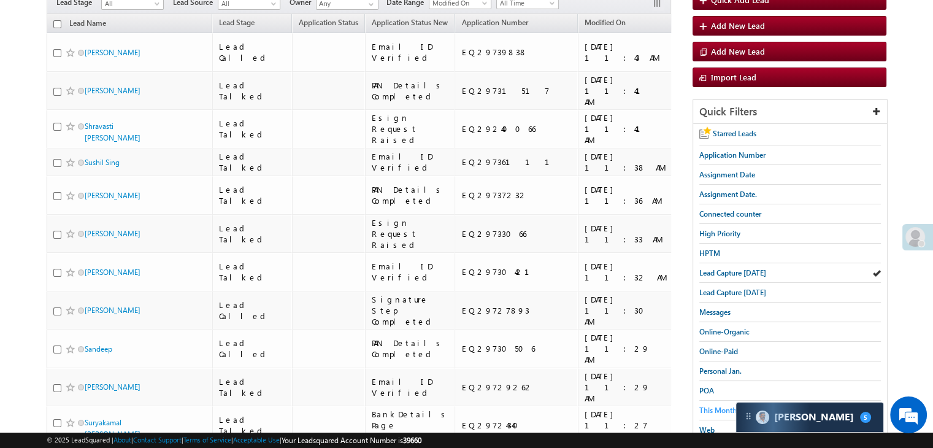
click at [717, 407] on span "This Month" at bounding box center [717, 410] width 37 height 9
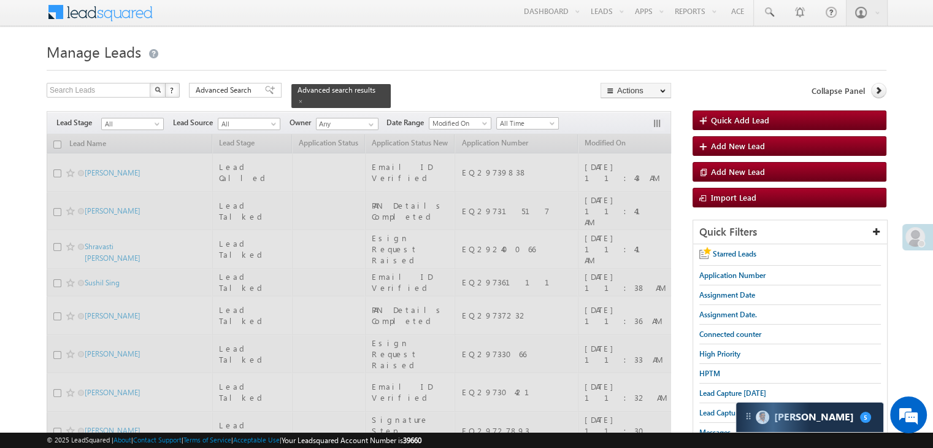
scroll to position [0, 0]
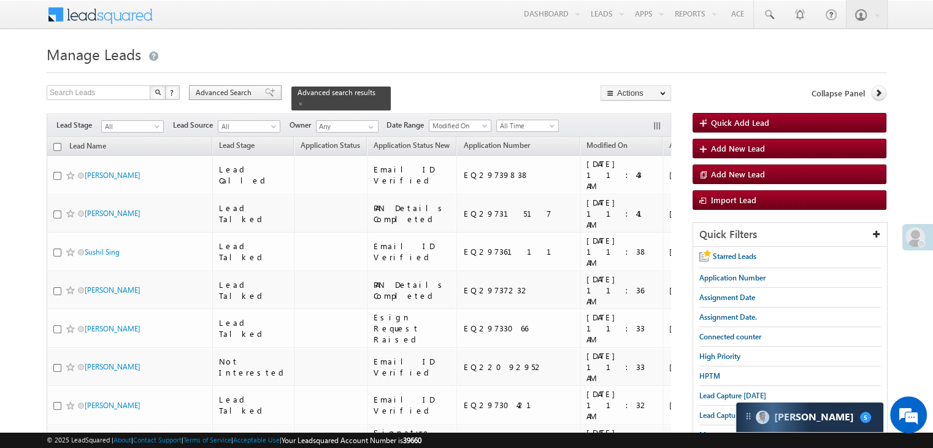
click at [246, 93] on span "Advanced Search" at bounding box center [226, 92] width 60 height 11
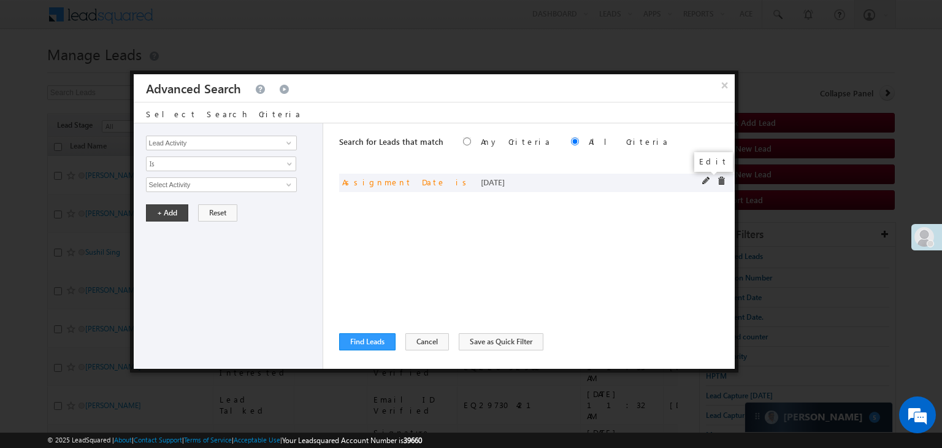
click at [703, 182] on span at bounding box center [707, 181] width 9 height 9
click at [198, 184] on span "[DATE]" at bounding box center [213, 184] width 133 height 11
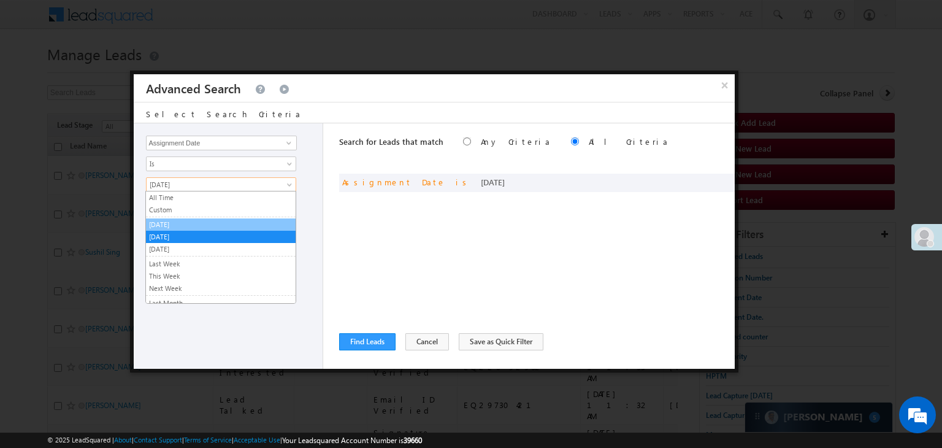
click at [167, 225] on link "[DATE]" at bounding box center [221, 224] width 150 height 11
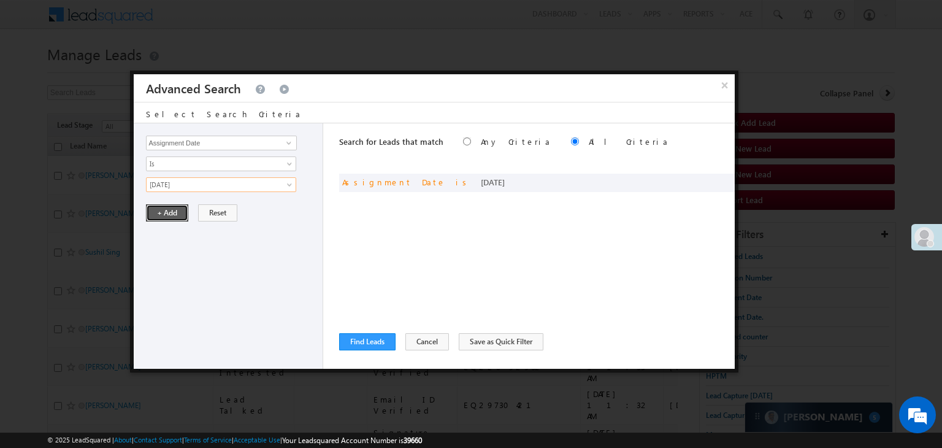
click at [164, 209] on button "+ Add" at bounding box center [167, 212] width 42 height 17
click at [353, 343] on button "Find Leads" at bounding box center [367, 341] width 56 height 17
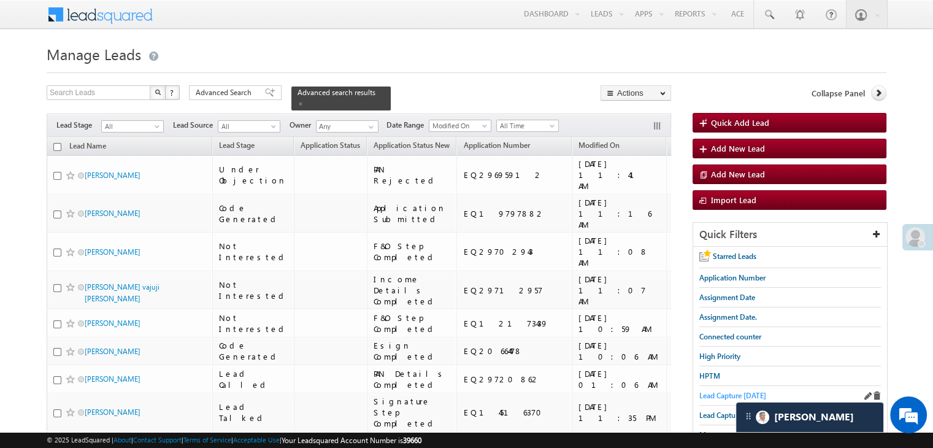
click at [712, 393] on span "Lead Capture [DATE]" at bounding box center [732, 395] width 67 height 9
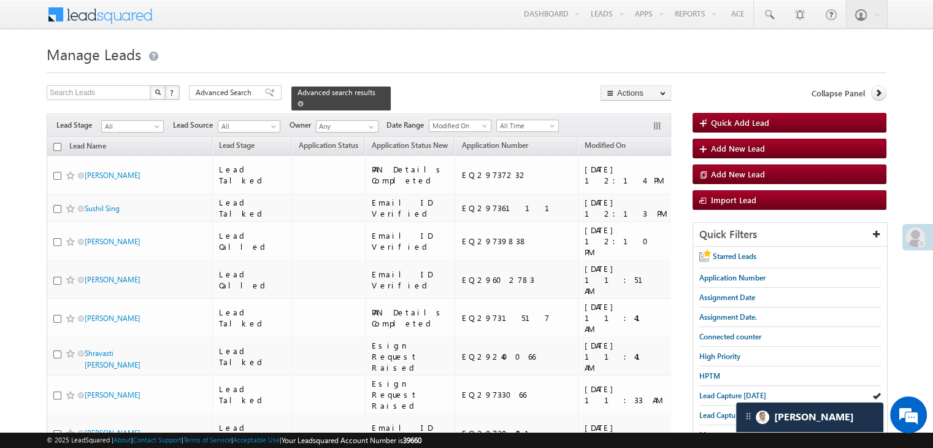
click at [304, 101] on span at bounding box center [301, 104] width 6 height 6
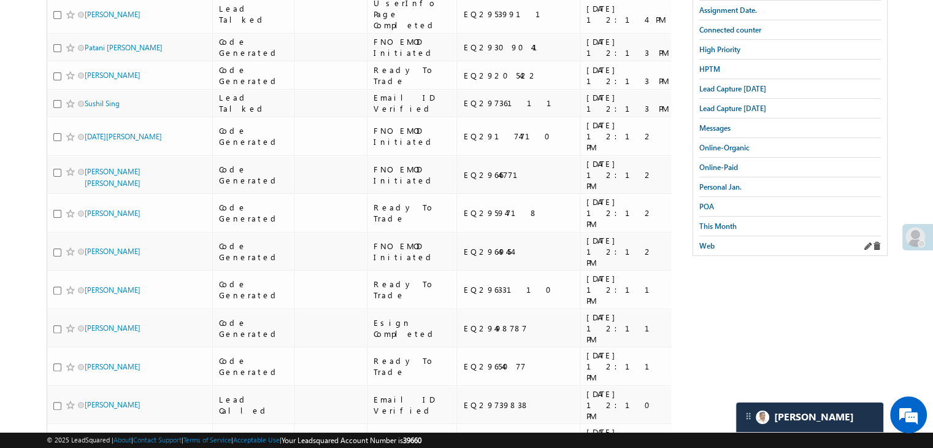
scroll to position [61, 0]
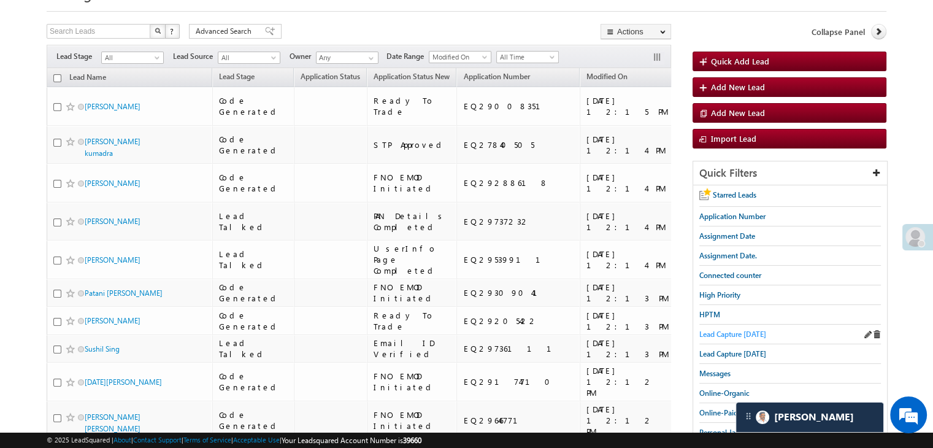
click at [739, 332] on span "Lead Capture [DATE]" at bounding box center [732, 333] width 67 height 9
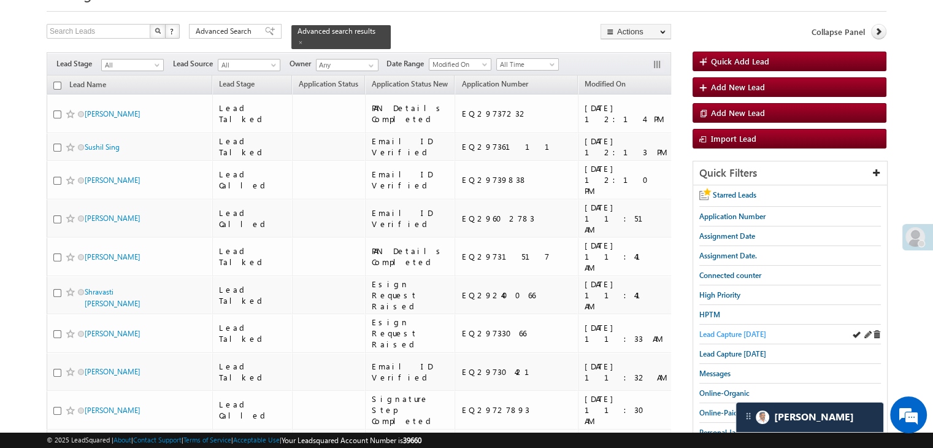
click at [722, 335] on span "Lead Capture [DATE]" at bounding box center [732, 333] width 67 height 9
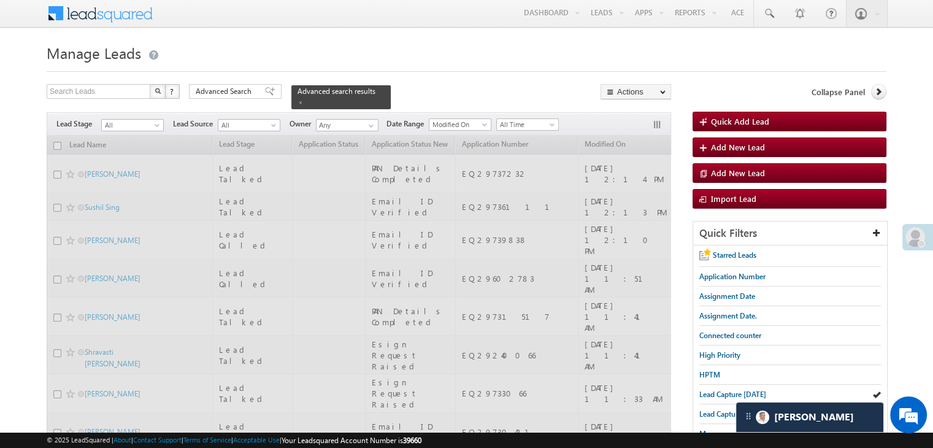
scroll to position [0, 0]
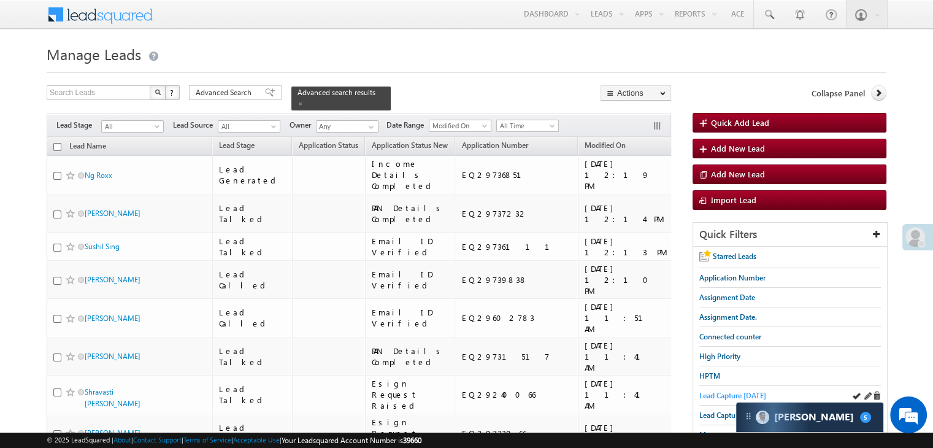
click at [707, 395] on span "Lead Capture [DATE]" at bounding box center [732, 395] width 67 height 9
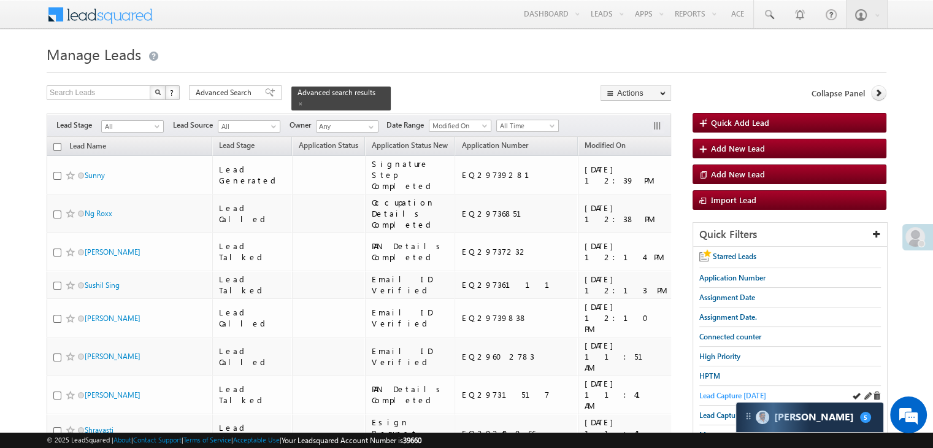
click at [735, 391] on span "Lead Capture [DATE]" at bounding box center [732, 395] width 67 height 9
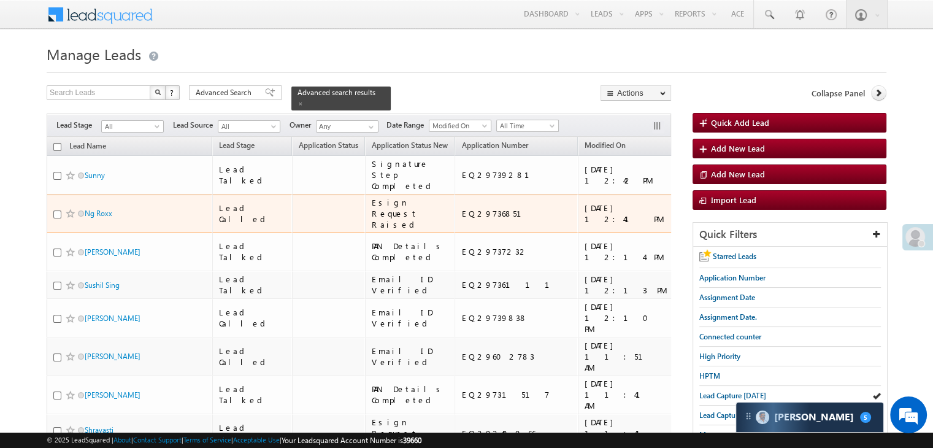
click at [749, 225] on div "[URL][DOMAIN_NAME]" at bounding box center [786, 213] width 75 height 22
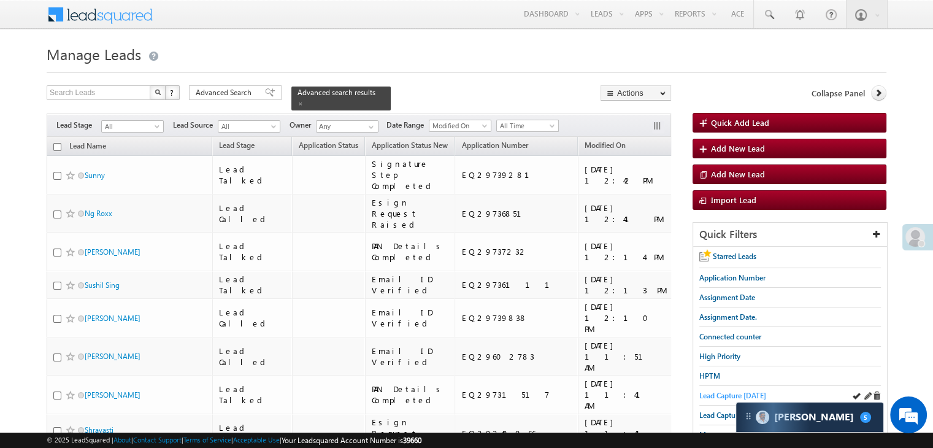
click at [709, 391] on span "Lead Capture [DATE]" at bounding box center [732, 395] width 67 height 9
click at [723, 391] on span "Lead Capture [DATE]" at bounding box center [732, 395] width 67 height 9
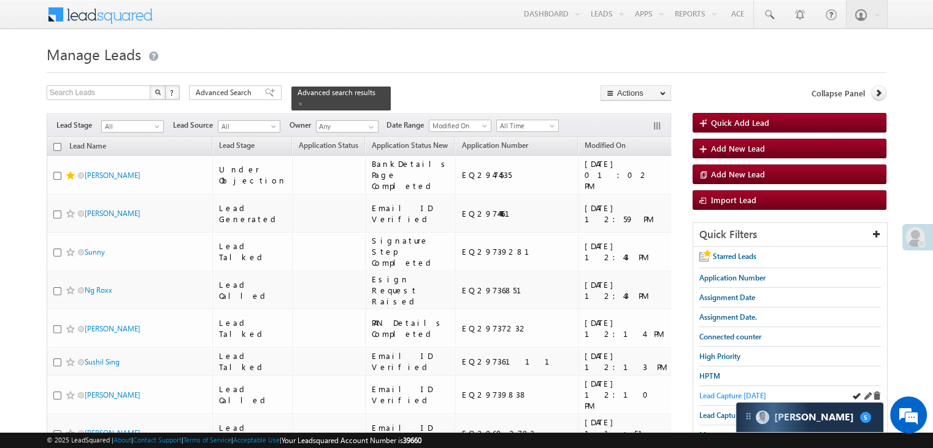
click at [712, 393] on span "Lead Capture [DATE]" at bounding box center [732, 395] width 67 height 9
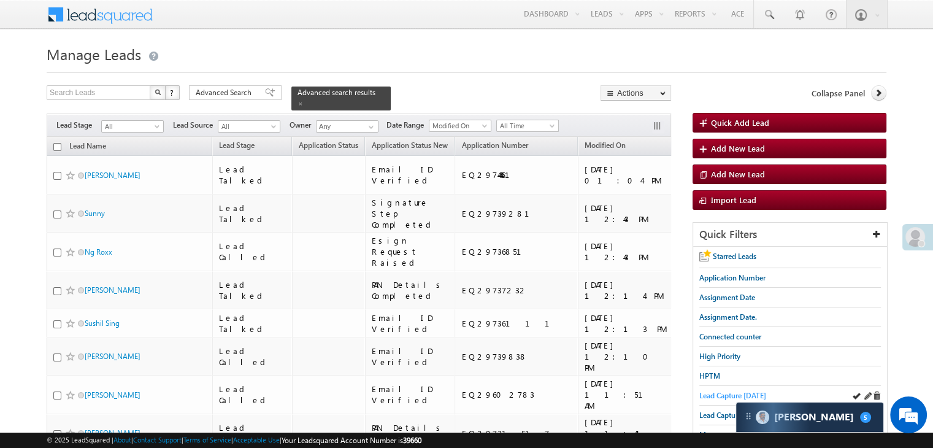
click at [729, 393] on span "Lead Capture [DATE]" at bounding box center [732, 395] width 67 height 9
click at [726, 391] on span "Lead Capture [DATE]" at bounding box center [732, 395] width 67 height 9
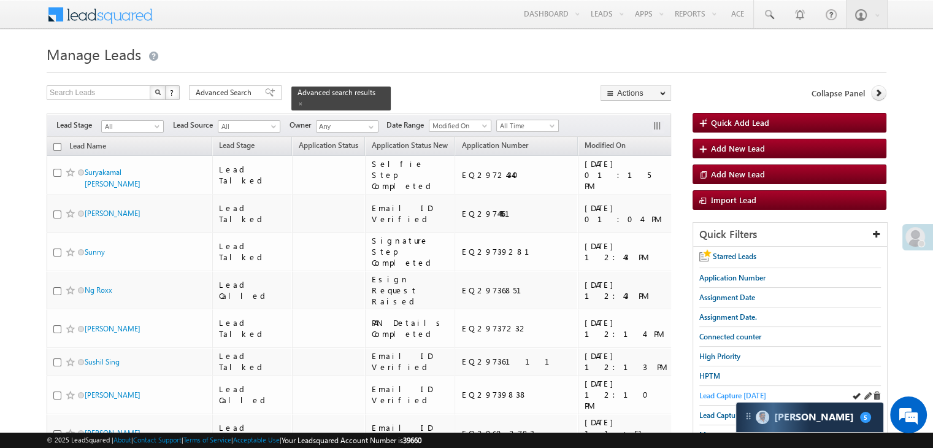
click at [713, 396] on span "Lead Capture [DATE]" at bounding box center [732, 395] width 67 height 9
click at [717, 396] on span "Lead Capture [DATE]" at bounding box center [732, 395] width 67 height 9
click at [736, 399] on div "Lead Capture [DATE]" at bounding box center [790, 396] width 182 height 20
click at [734, 393] on span "Lead Capture [DATE]" at bounding box center [732, 395] width 67 height 9
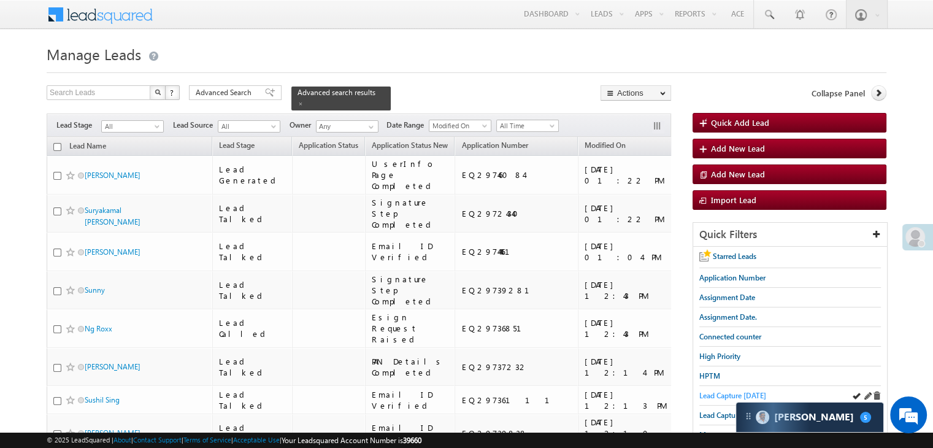
click at [720, 395] on span "Lead Capture [DATE]" at bounding box center [732, 395] width 67 height 9
click at [709, 391] on span "Lead Capture [DATE]" at bounding box center [732, 395] width 67 height 9
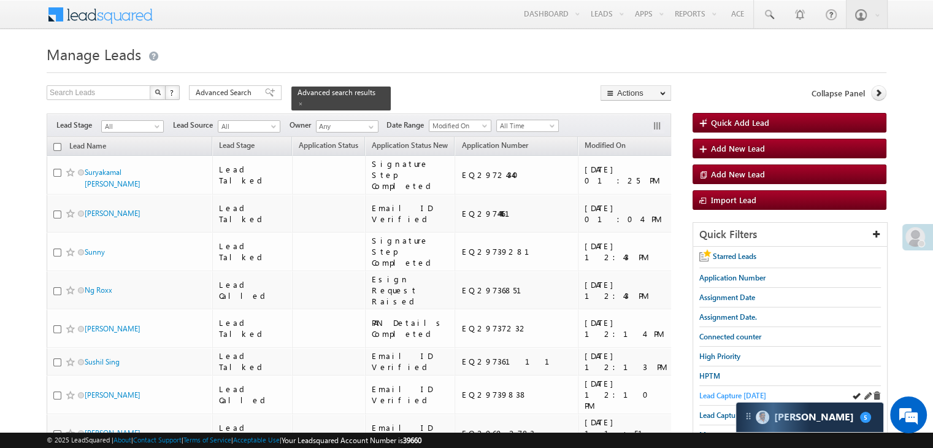
click at [722, 393] on span "Lead Capture [DATE]" at bounding box center [732, 395] width 67 height 9
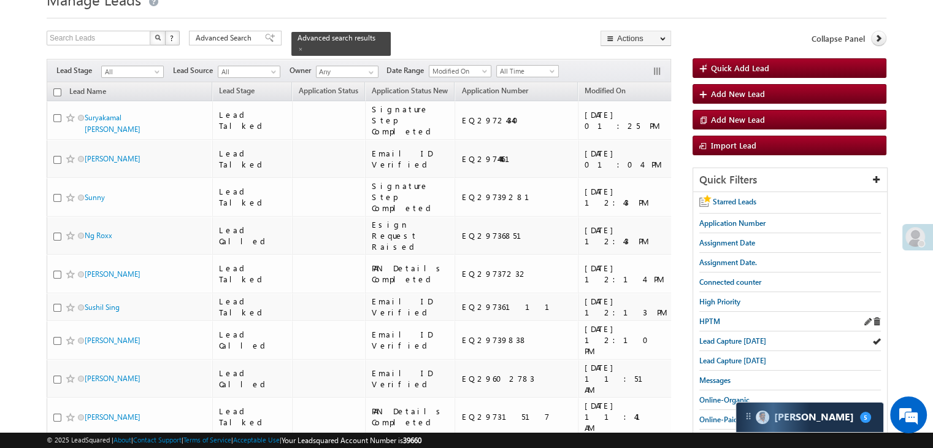
scroll to position [61, 0]
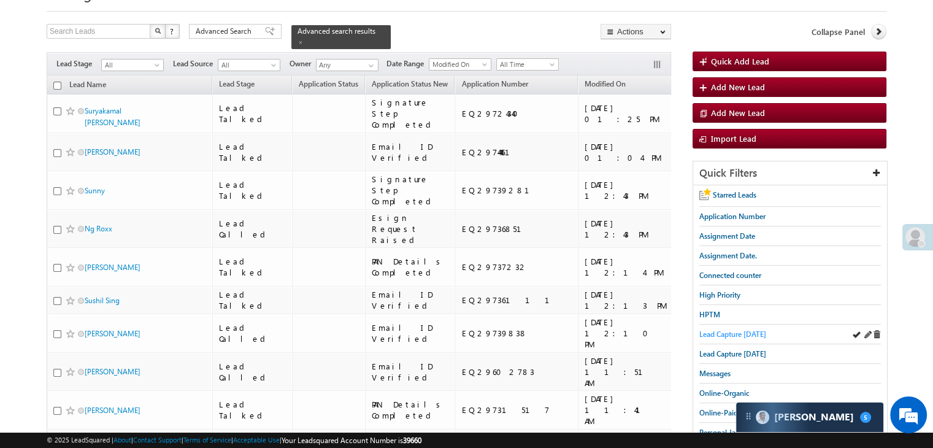
click at [739, 334] on span "Lead Capture [DATE]" at bounding box center [732, 333] width 67 height 9
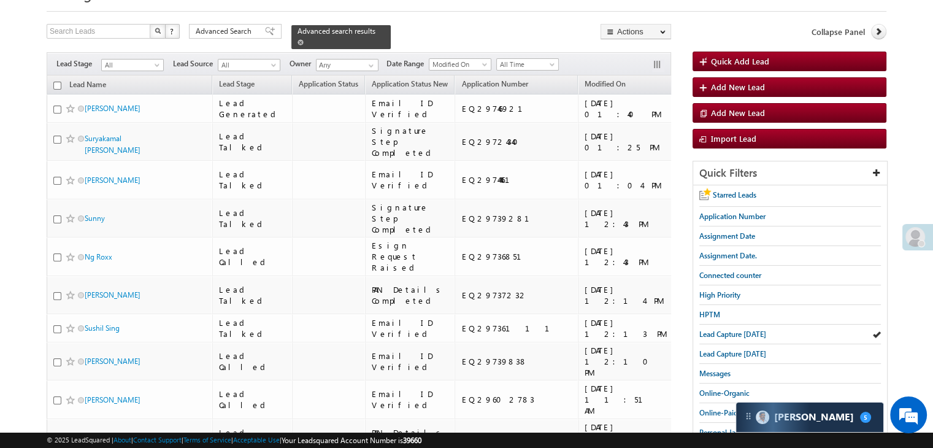
click at [304, 39] on span at bounding box center [301, 42] width 6 height 6
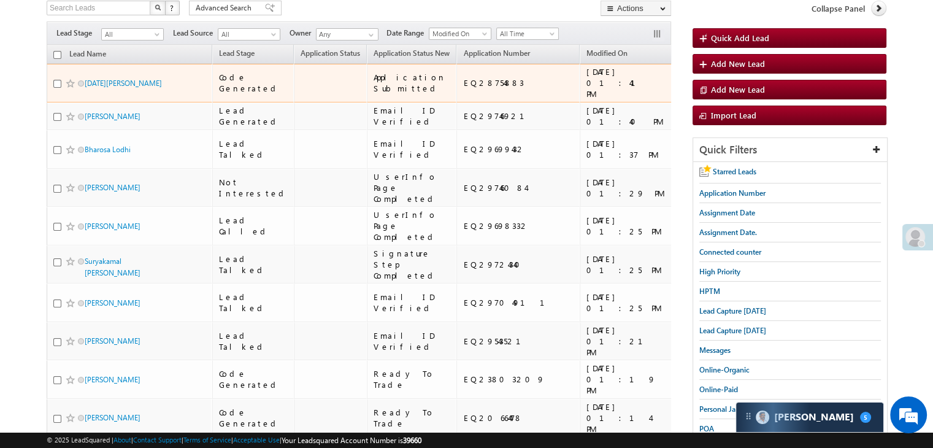
scroll to position [0, 0]
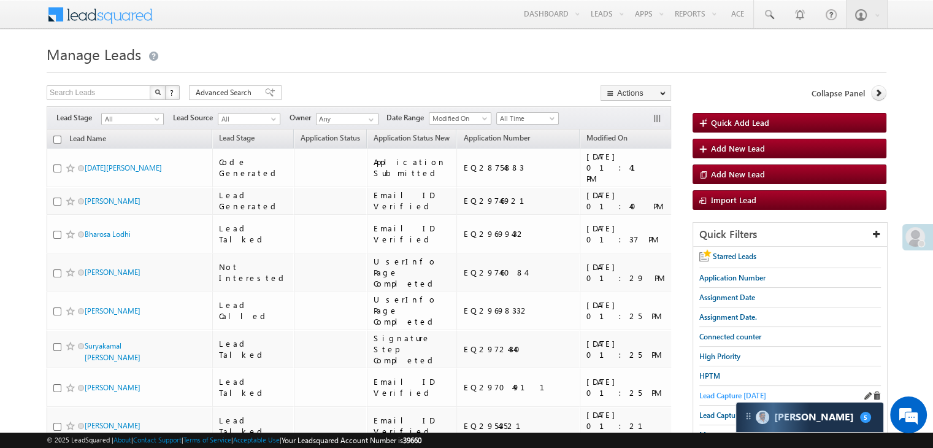
click at [715, 393] on span "Lead Capture [DATE]" at bounding box center [732, 395] width 67 height 9
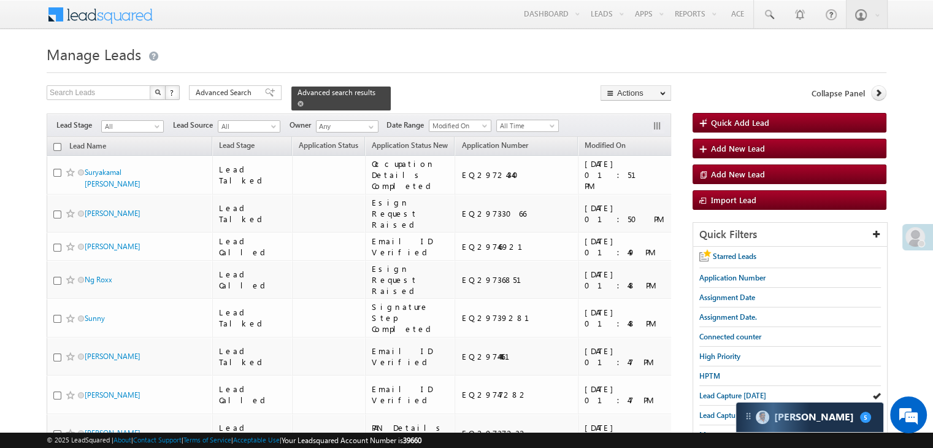
click at [304, 101] on span at bounding box center [301, 104] width 6 height 6
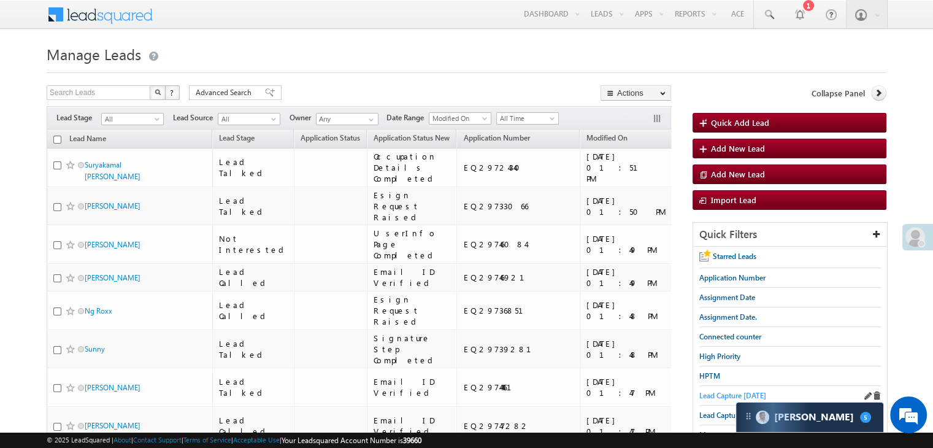
click at [725, 395] on span "Lead Capture [DATE]" at bounding box center [732, 395] width 67 height 9
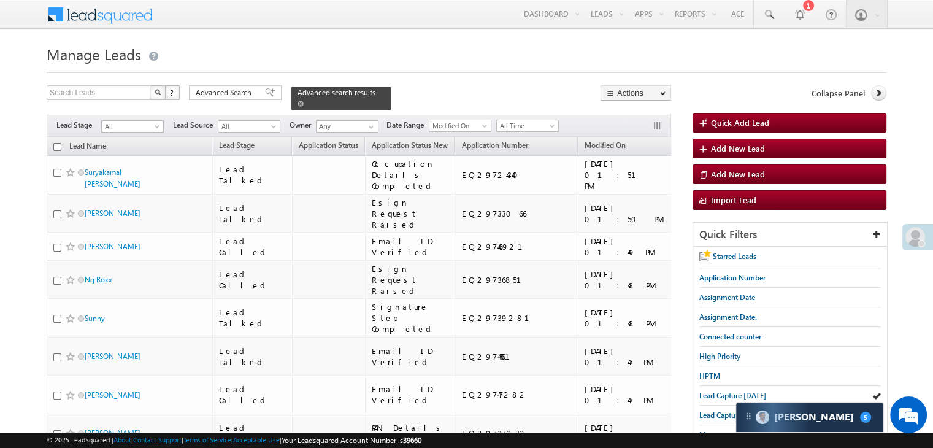
click at [304, 101] on span at bounding box center [301, 104] width 6 height 6
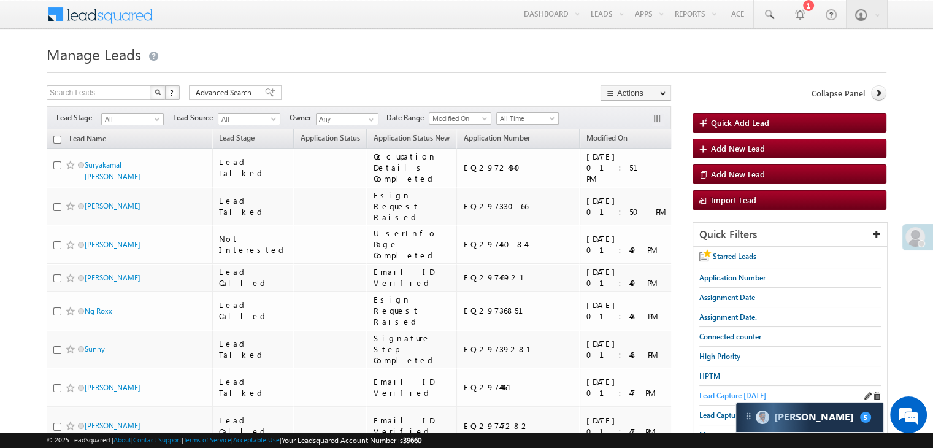
click at [708, 393] on span "Lead Capture [DATE]" at bounding box center [732, 395] width 67 height 9
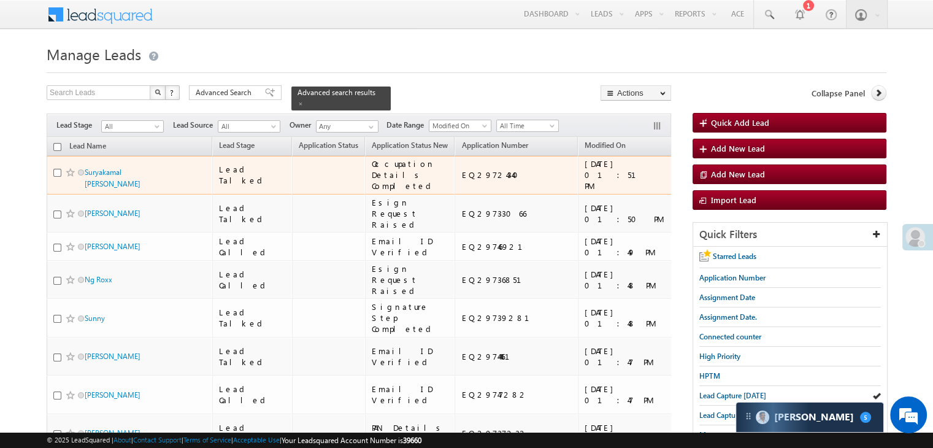
click at [749, 177] on div "[URL][DOMAIN_NAME]" at bounding box center [786, 175] width 75 height 22
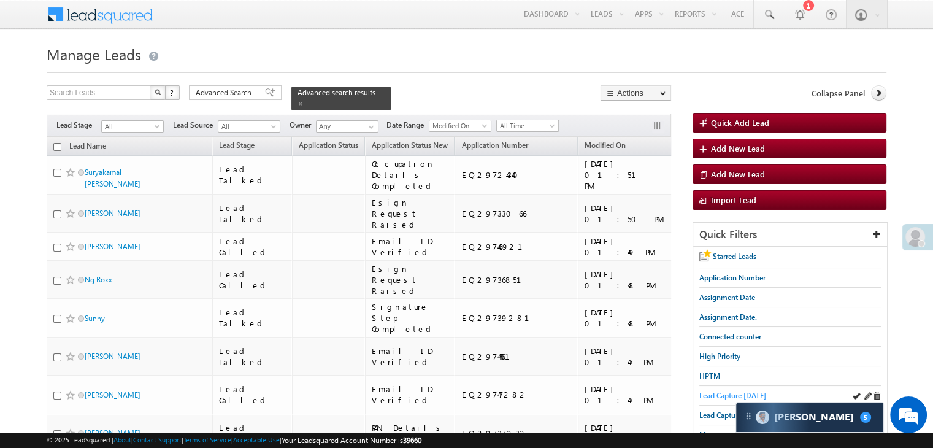
click at [715, 396] on span "Lead Capture [DATE]" at bounding box center [732, 395] width 67 height 9
click at [730, 391] on span "Lead Capture [DATE]" at bounding box center [732, 395] width 67 height 9
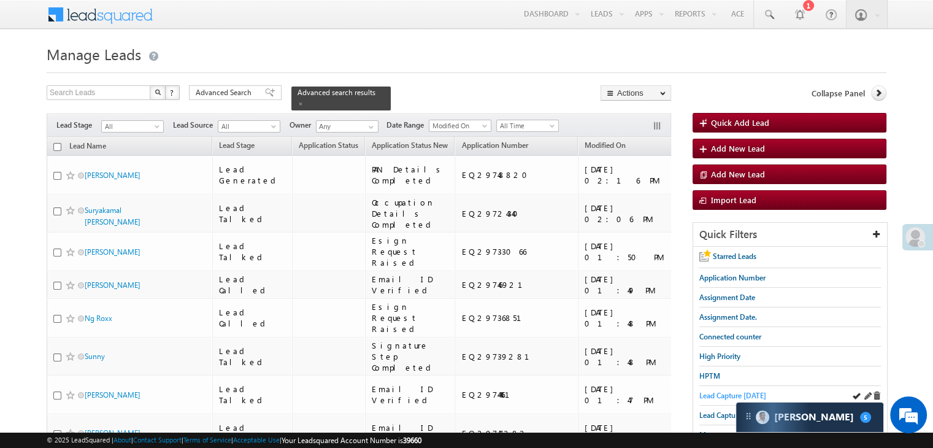
click at [724, 391] on span "Lead Capture [DATE]" at bounding box center [732, 395] width 67 height 9
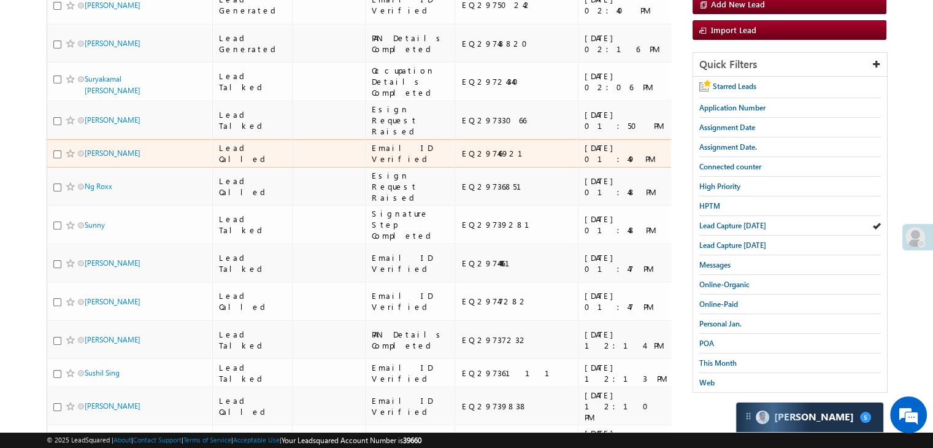
scroll to position [184, 0]
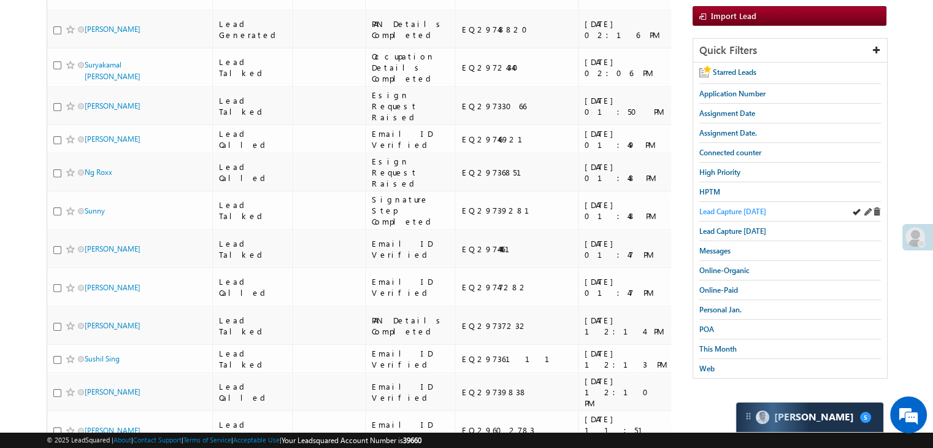
click at [741, 209] on span "Lead Capture [DATE]" at bounding box center [732, 211] width 67 height 9
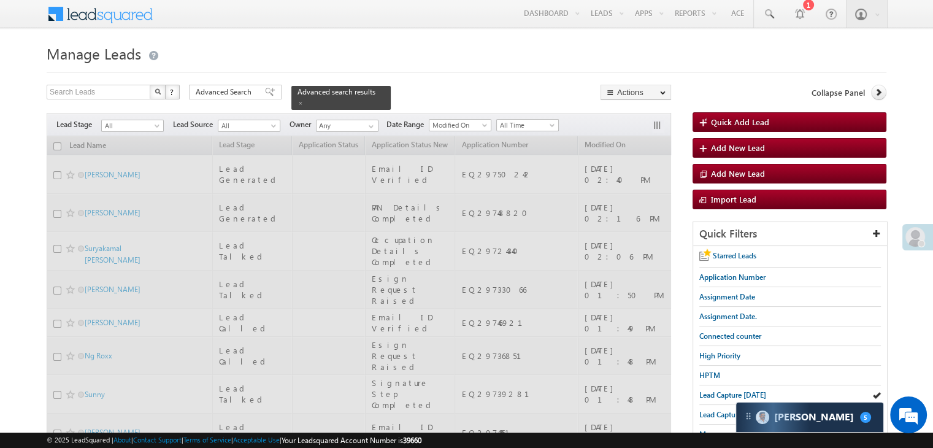
scroll to position [0, 0]
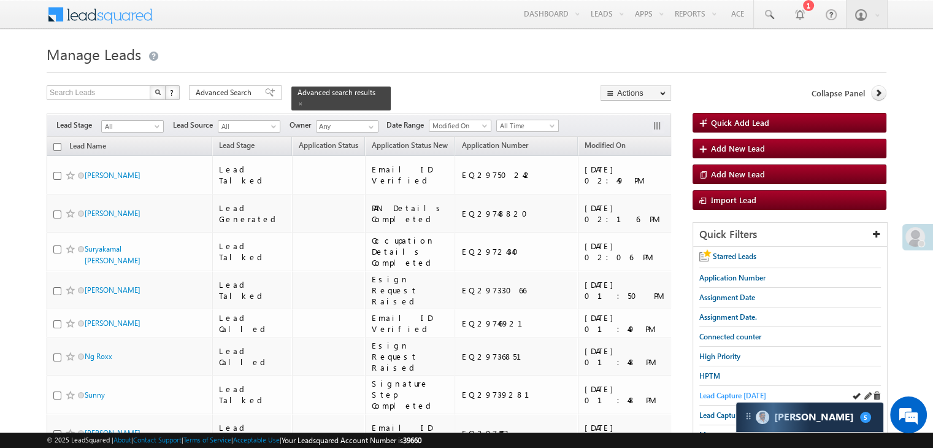
click at [707, 391] on span "Lead Capture [DATE]" at bounding box center [732, 395] width 67 height 9
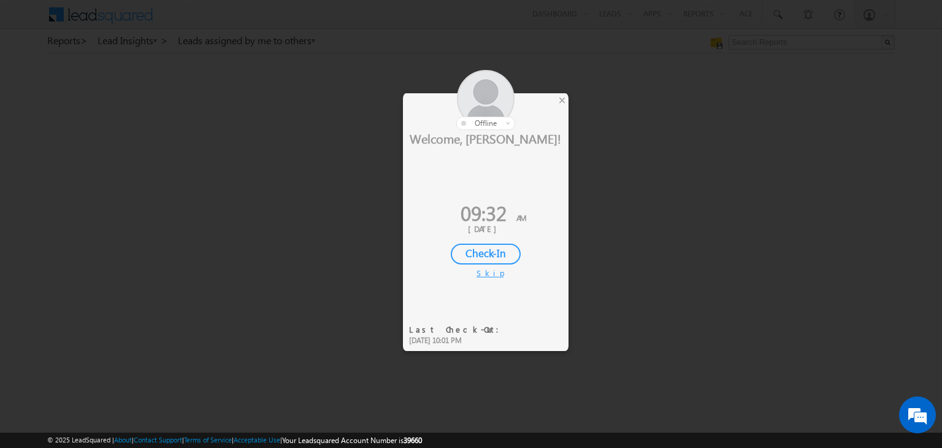
click at [555, 99] on div at bounding box center [486, 100] width 166 height 60
click at [561, 99] on div "×" at bounding box center [562, 99] width 13 height 13
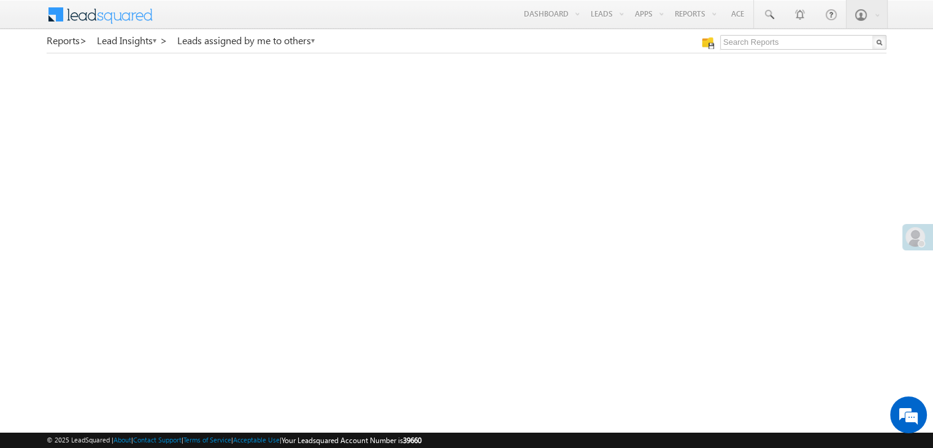
click at [920, 230] on span at bounding box center [916, 237] width 20 height 20
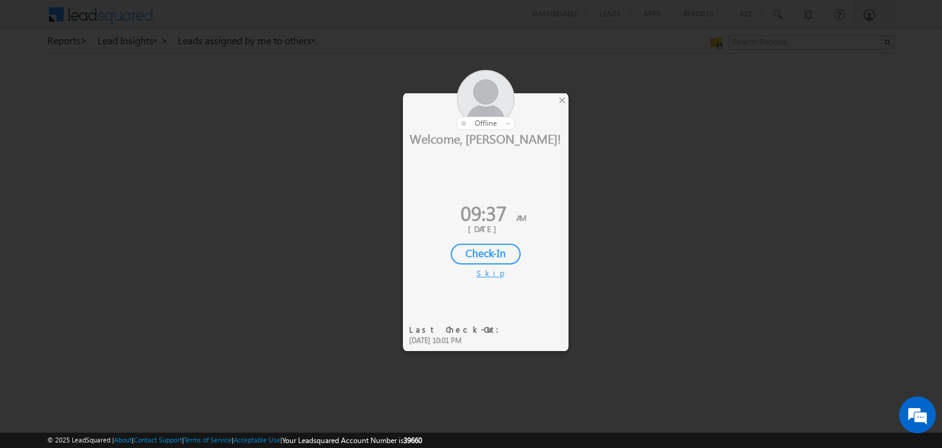
click at [504, 259] on div "Check-In" at bounding box center [486, 254] width 70 height 21
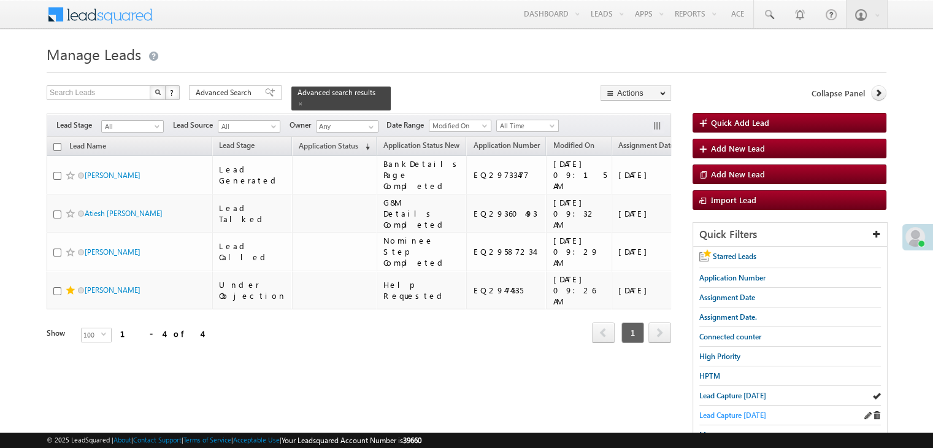
click at [723, 410] on span "Lead Capture [DATE]" at bounding box center [732, 414] width 67 height 9
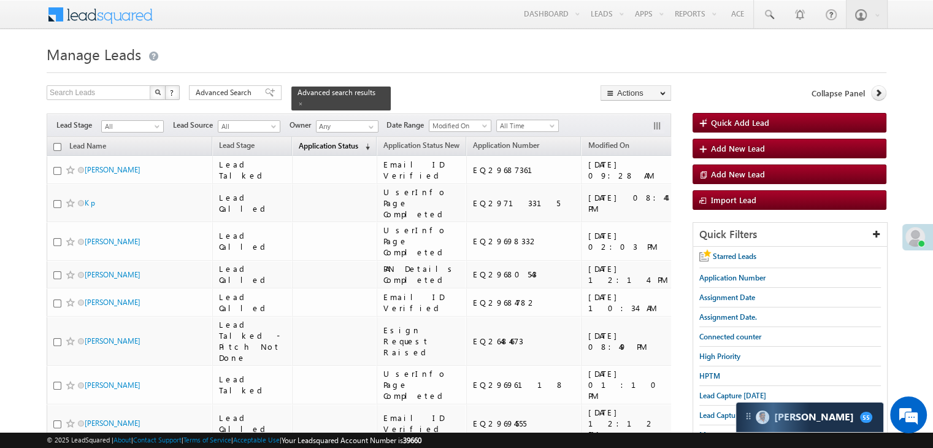
click at [304, 141] on span "Application Status" at bounding box center [329, 145] width 60 height 9
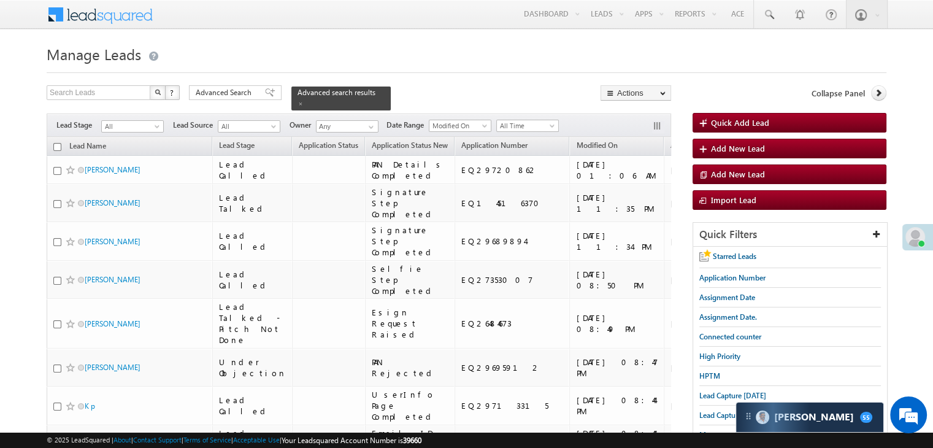
click at [671, 141] on span "Assignment Date" at bounding box center [699, 145] width 56 height 9
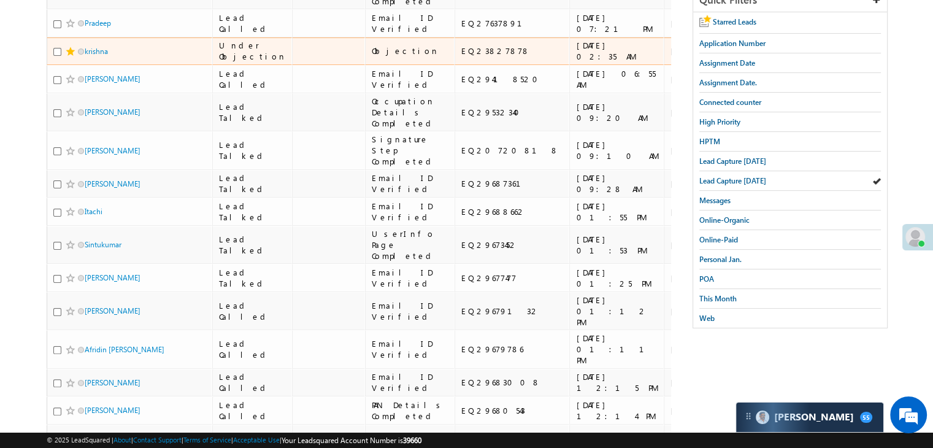
scroll to position [245, 0]
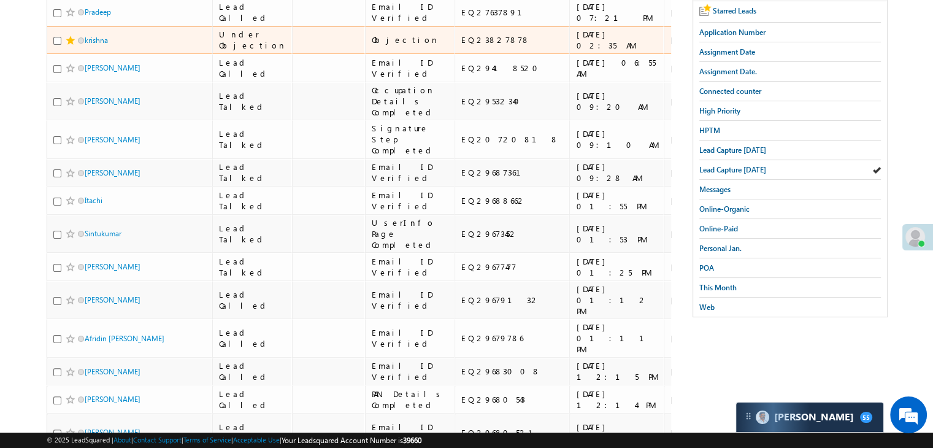
click at [71, 45] on span at bounding box center [71, 41] width 10 height 10
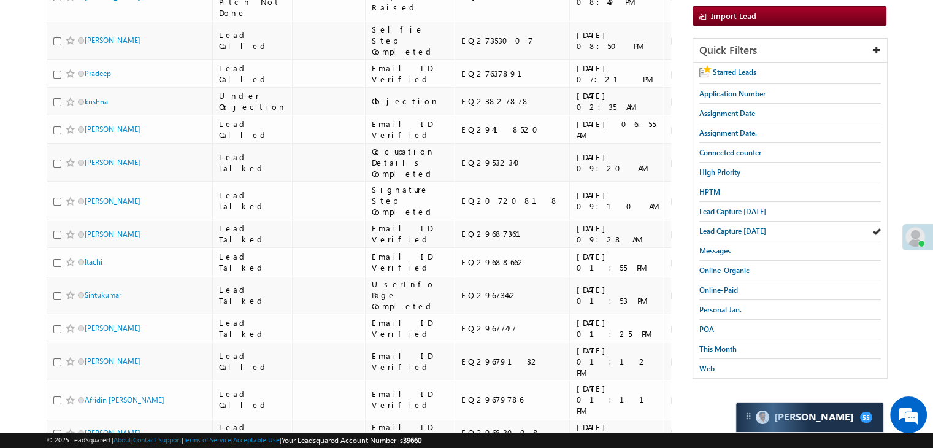
scroll to position [0, 0]
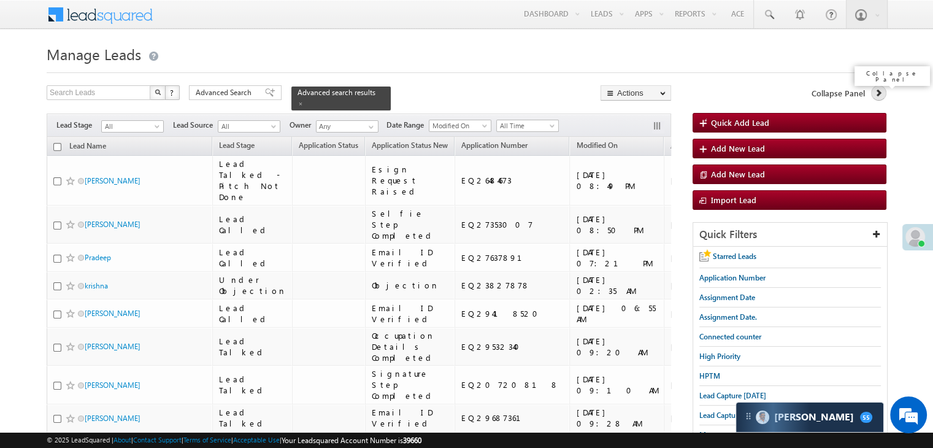
click at [876, 92] on icon at bounding box center [878, 92] width 9 height 9
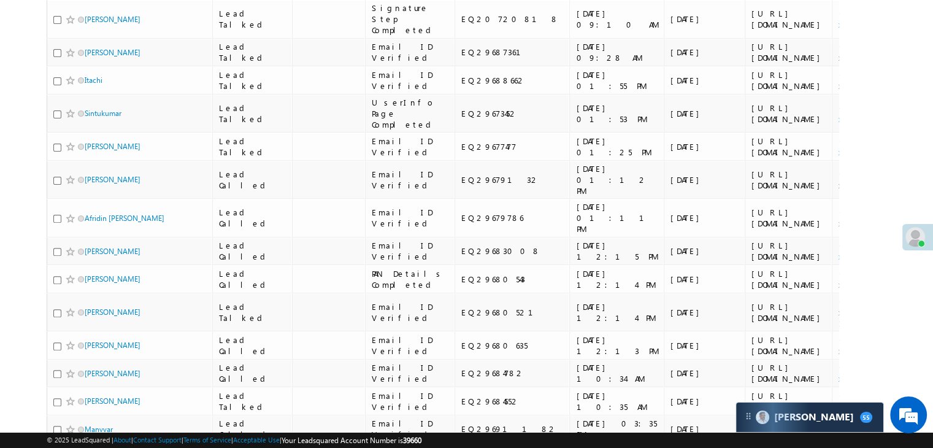
scroll to position [368, 0]
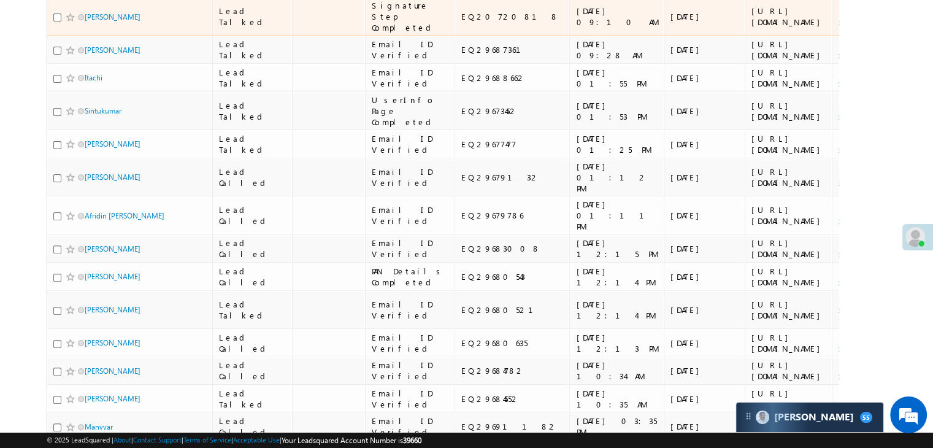
drag, startPoint x: 652, startPoint y: 215, endPoint x: 705, endPoint y: 277, distance: 81.3
click at [745, 36] on td "[URL][DOMAIN_NAME]" at bounding box center [788, 17] width 87 height 39
copy div "[URL][DOMAIN_NAME]"
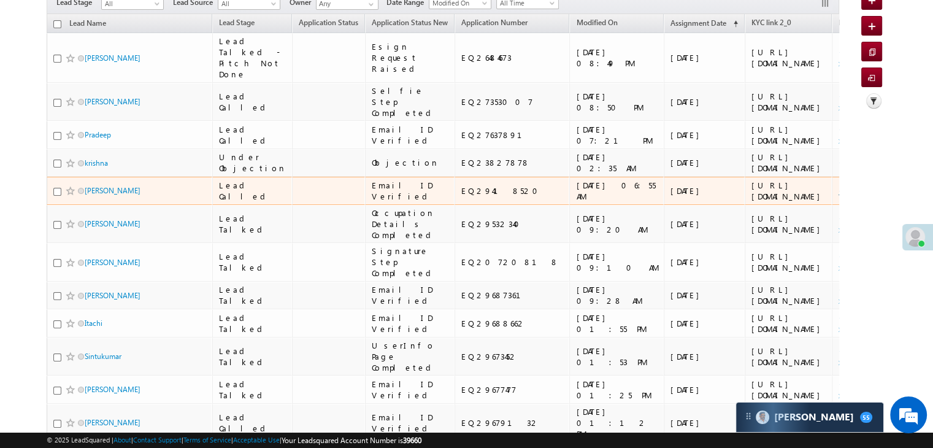
scroll to position [0, 0]
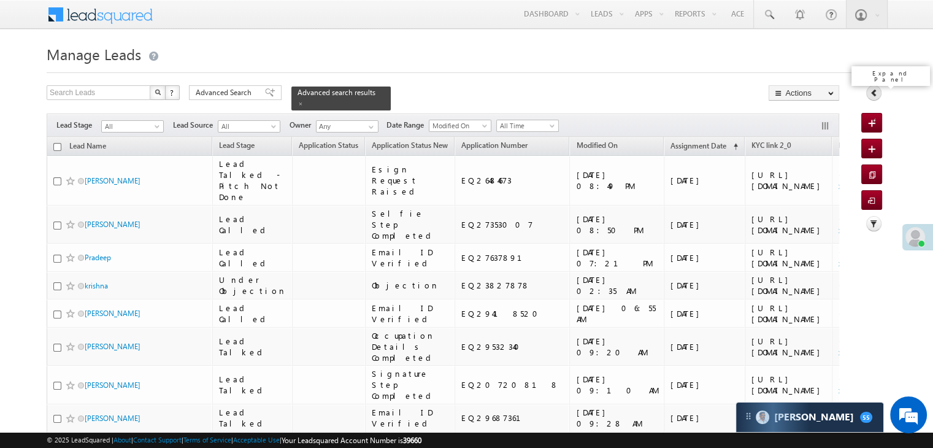
click at [878, 90] on icon at bounding box center [874, 92] width 9 height 9
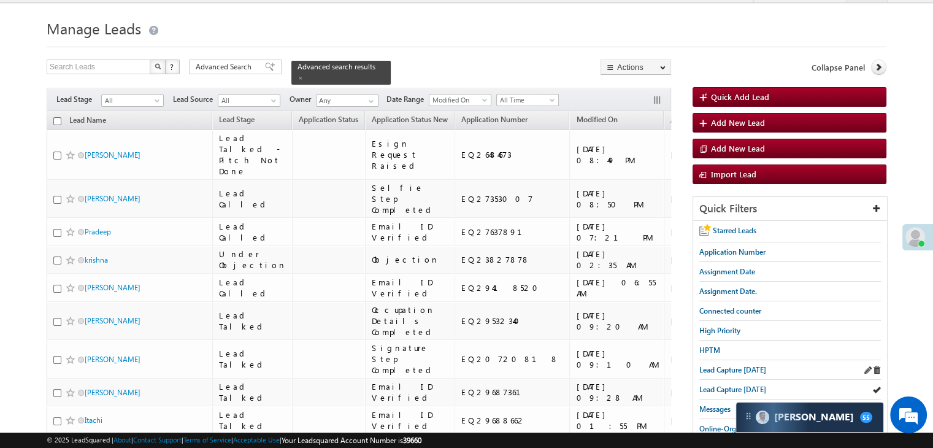
scroll to position [61, 0]
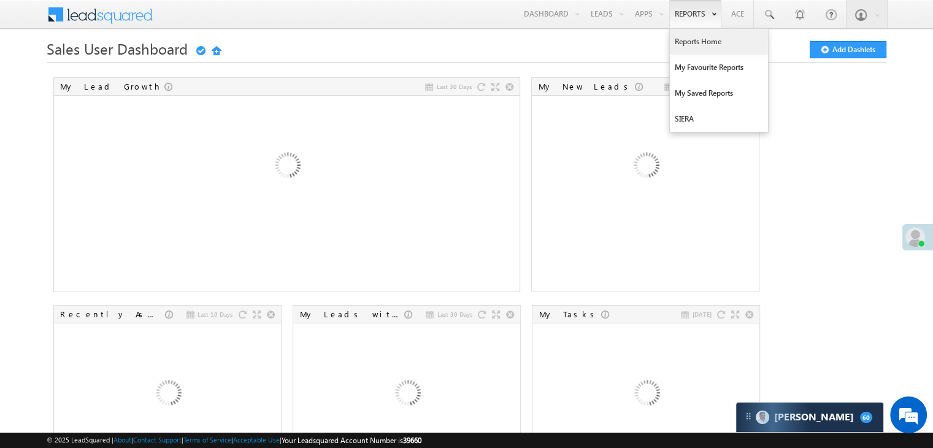
click at [690, 39] on link "Reports Home" at bounding box center [719, 42] width 98 height 26
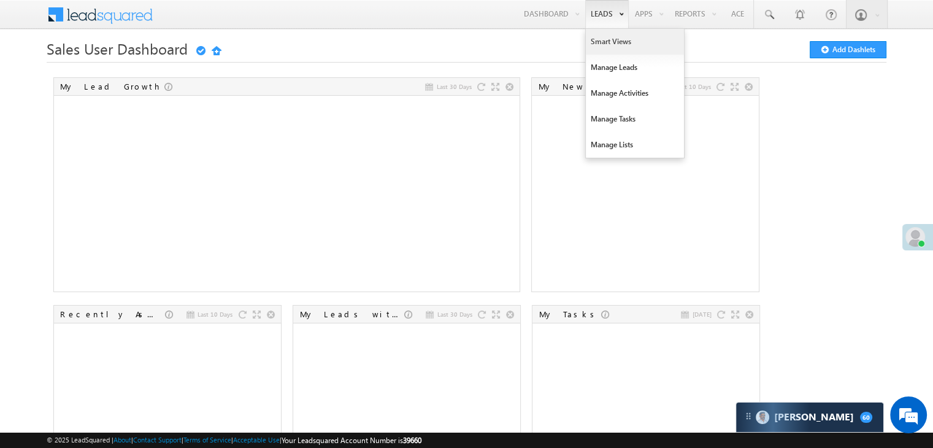
click at [606, 37] on link "Smart Views" at bounding box center [635, 42] width 98 height 26
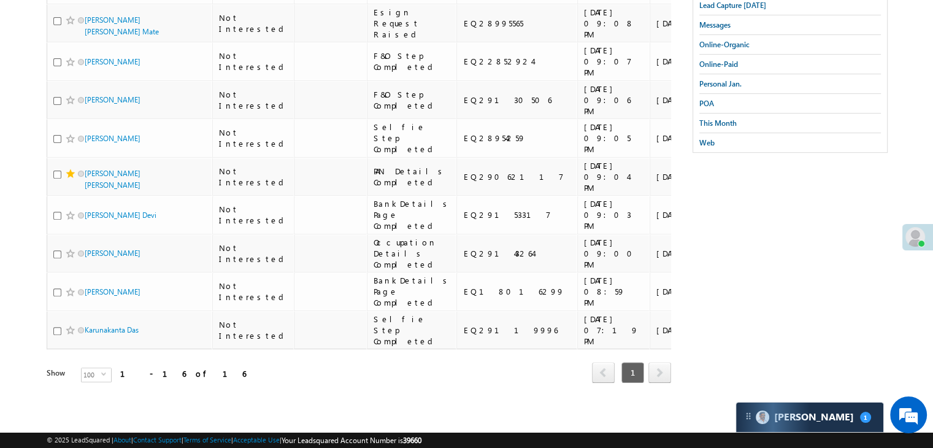
scroll to position [947, 0]
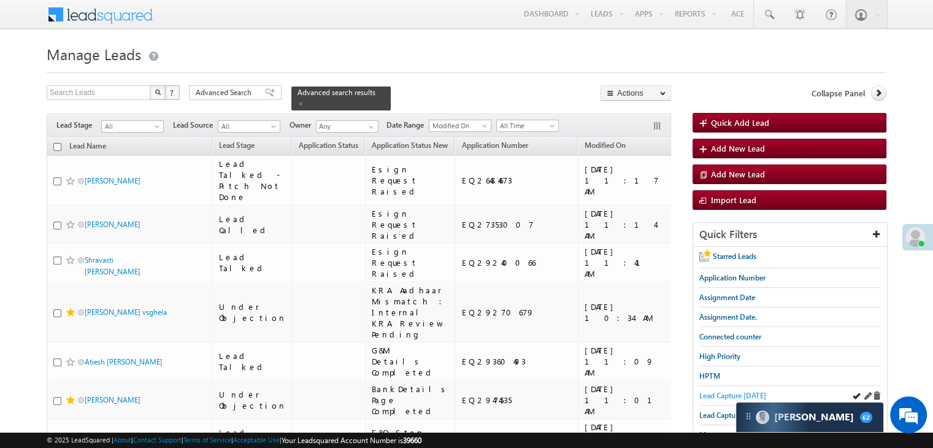
click at [720, 391] on span "Lead Capture today" at bounding box center [732, 395] width 67 height 9
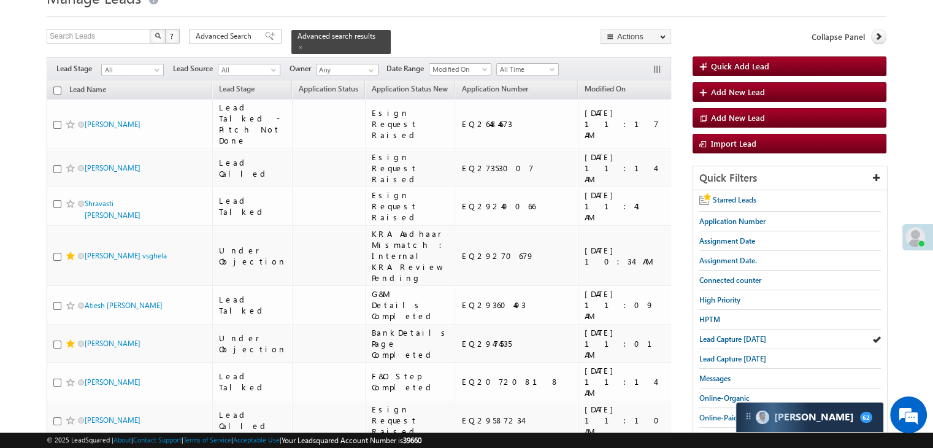
scroll to position [61, 0]
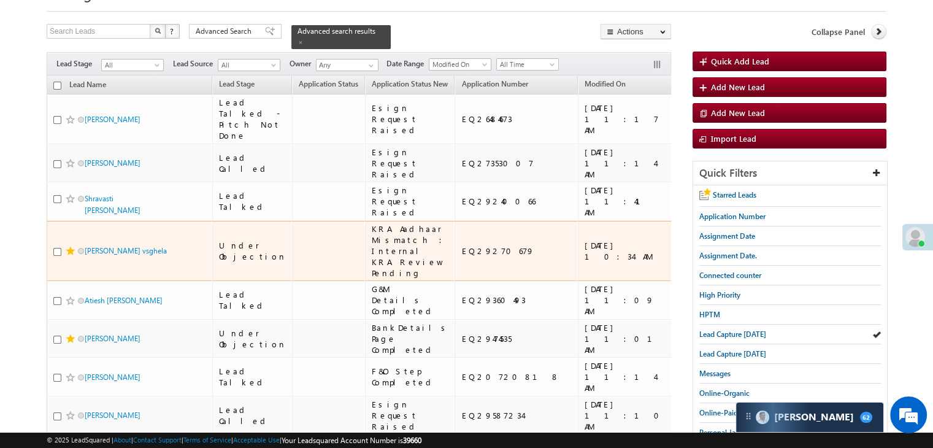
click at [463, 256] on div "EQ29270679" at bounding box center [516, 250] width 111 height 11
copy div "EQ29270679"
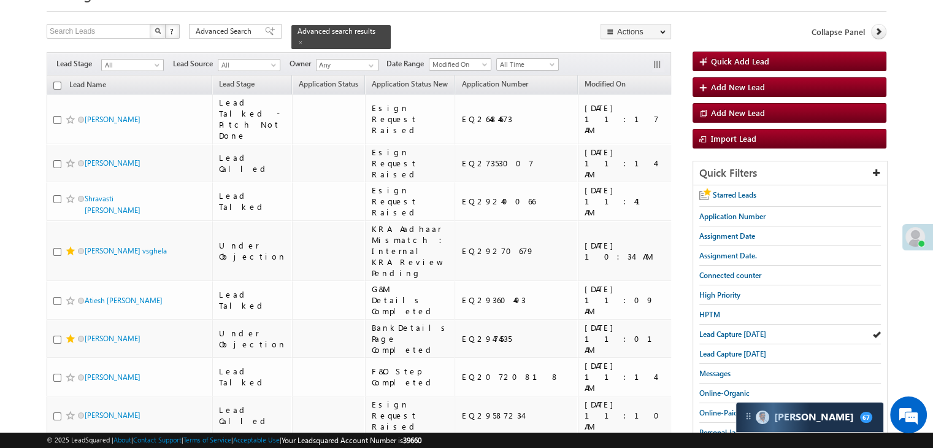
click at [758, 334] on span "Lead Capture [DATE]" at bounding box center [732, 333] width 67 height 9
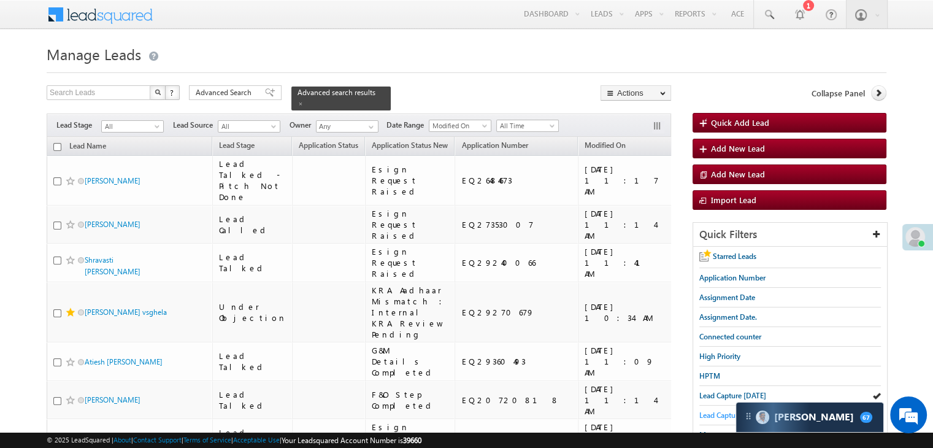
click at [715, 410] on span "Lead Capture [DATE]" at bounding box center [732, 414] width 67 height 9
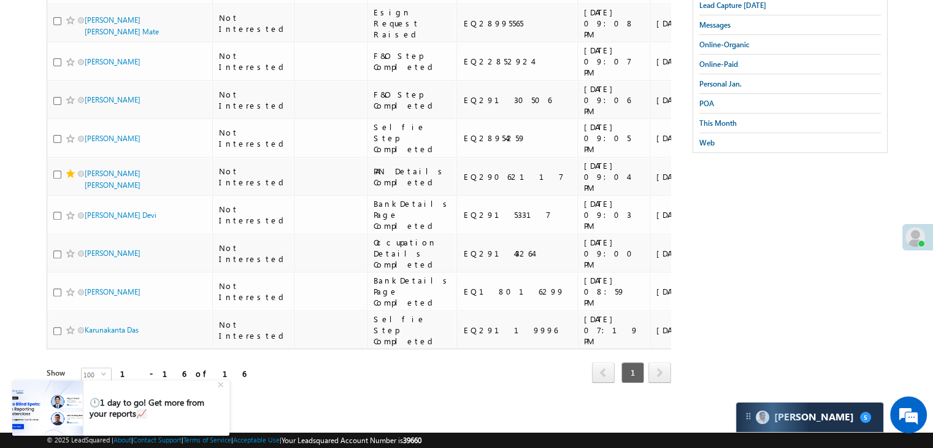
click at [386, 371] on div "Refresh first prev 1 next last 1 - 16 of 16" at bounding box center [359, 367] width 625 height 36
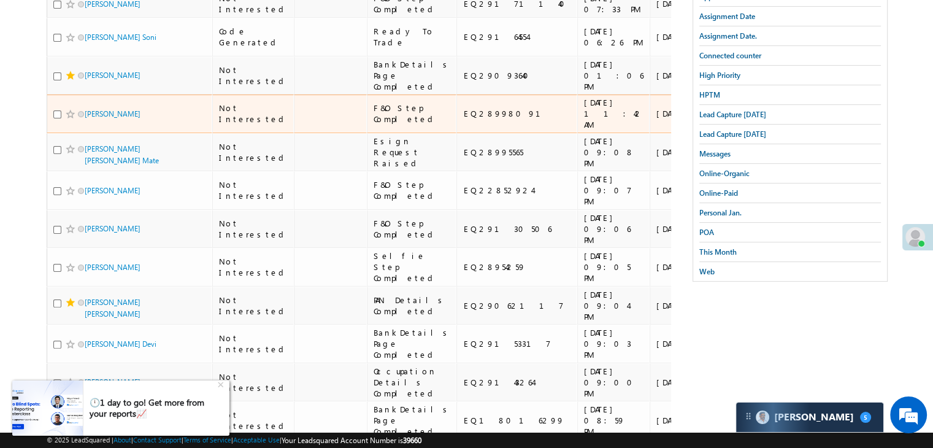
scroll to position [272, 0]
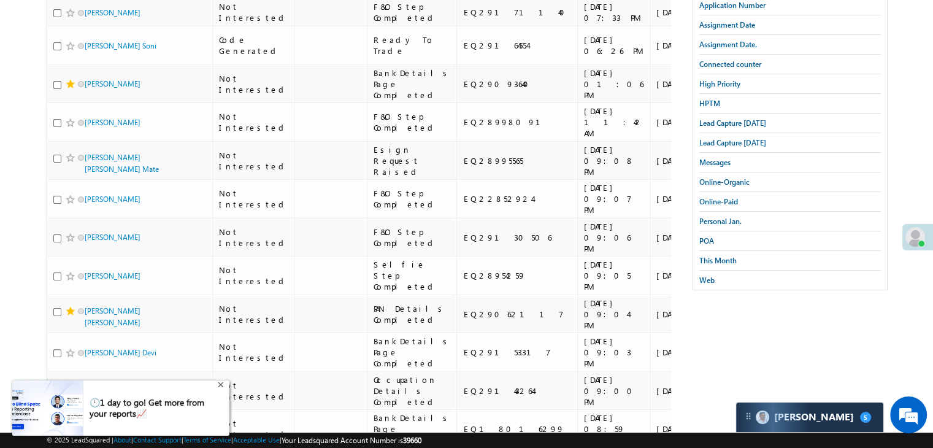
click at [217, 383] on div "+" at bounding box center [222, 383] width 15 height 15
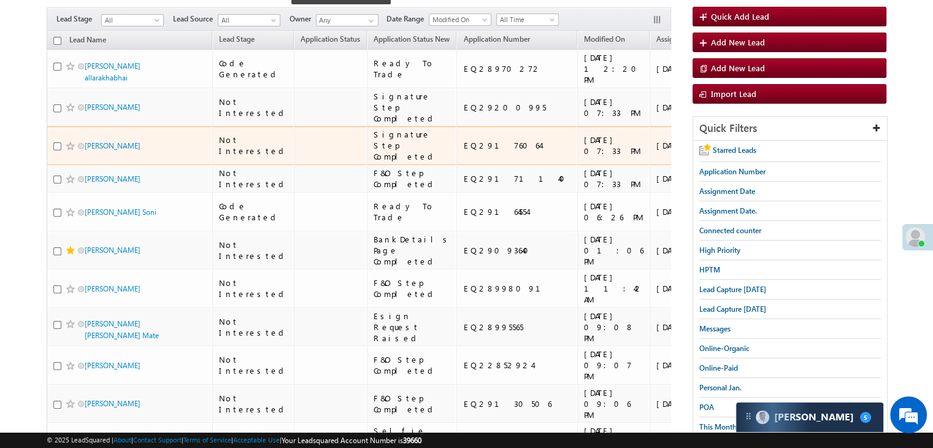
scroll to position [0, 0]
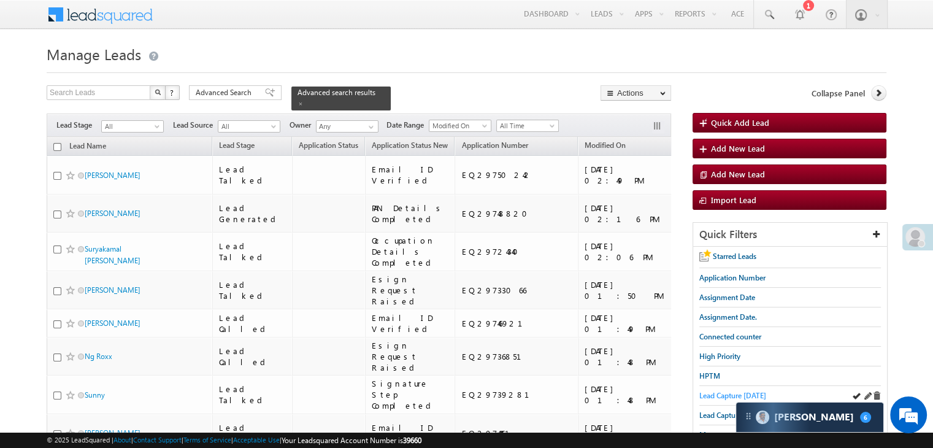
click at [733, 393] on span "Lead Capture [DATE]" at bounding box center [732, 395] width 67 height 9
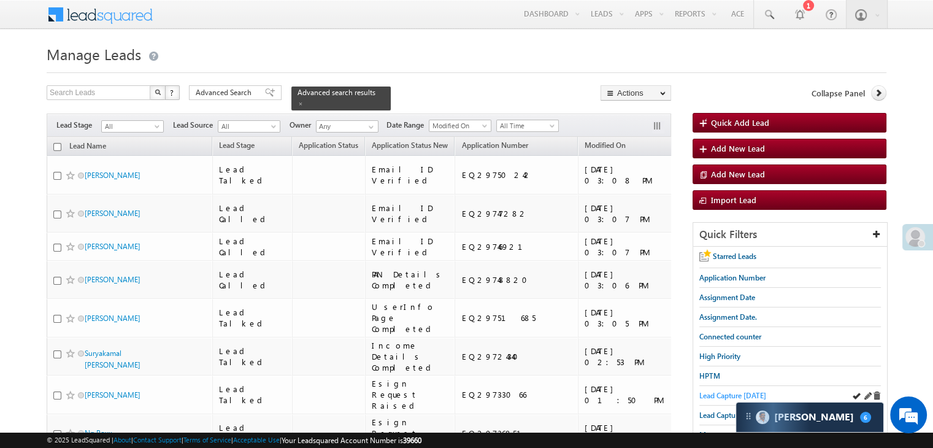
click at [703, 393] on span "Lead Capture [DATE]" at bounding box center [732, 395] width 67 height 9
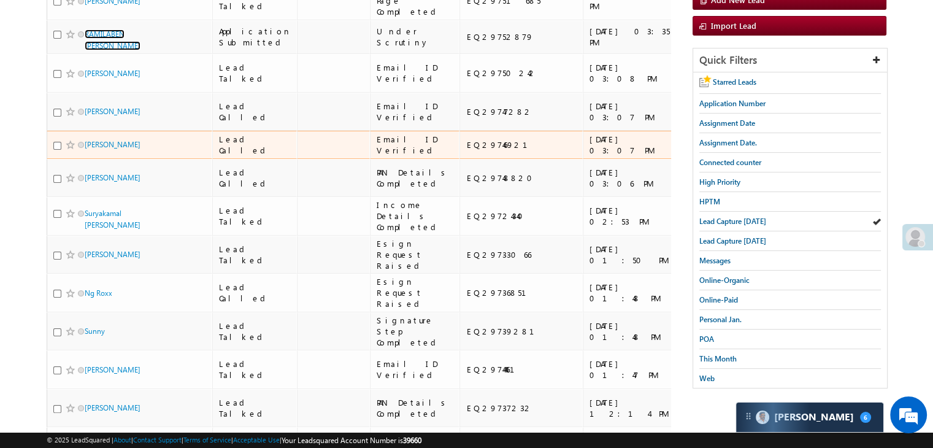
scroll to position [61, 0]
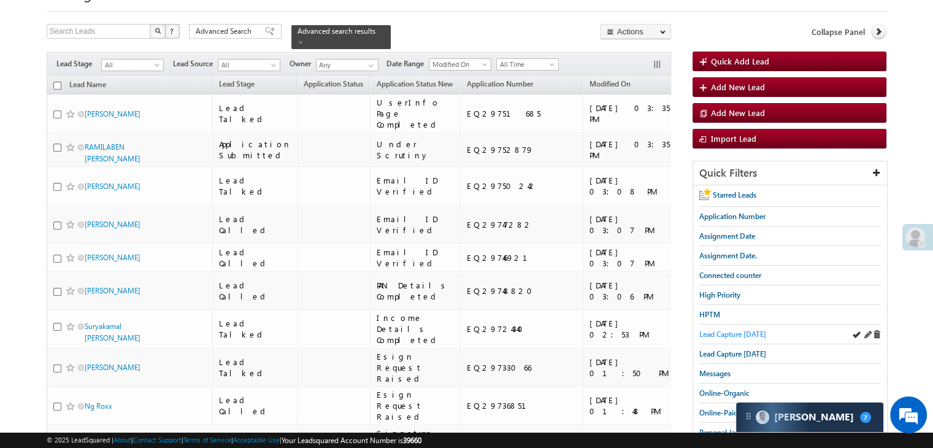
click at [753, 333] on span "Lead Capture [DATE]" at bounding box center [732, 333] width 67 height 9
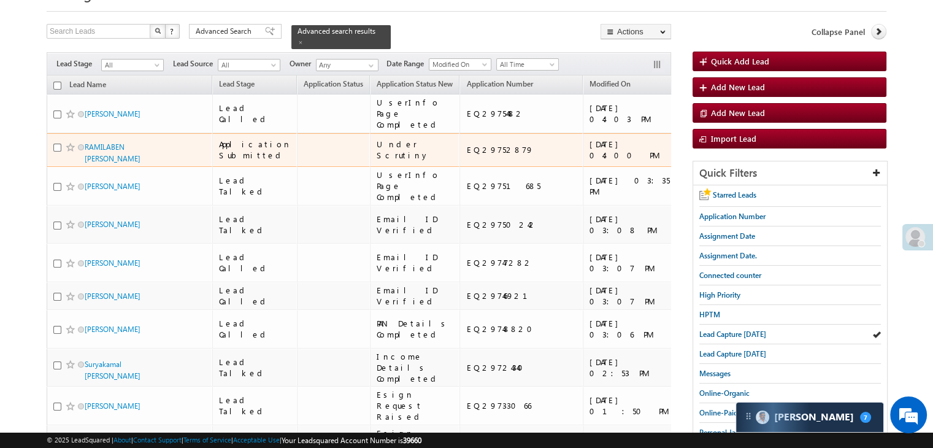
click at [466, 155] on div "EQ29752879" at bounding box center [521, 149] width 111 height 11
copy div "EQ29752879"
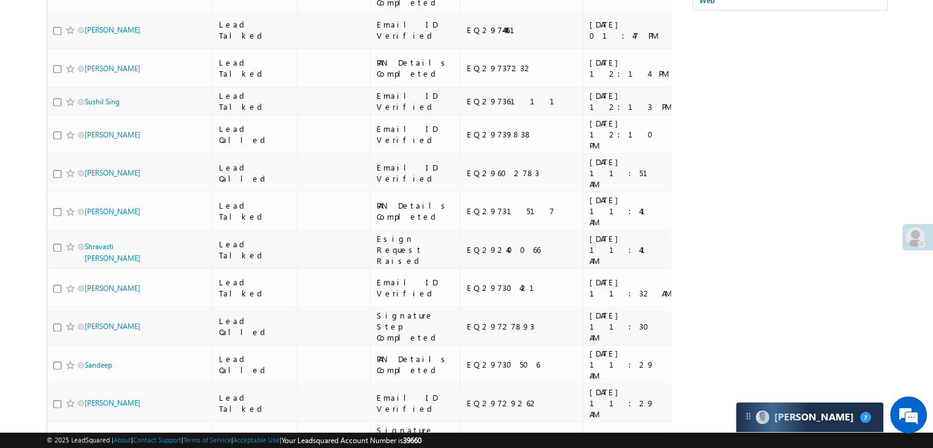
scroll to position [0, 0]
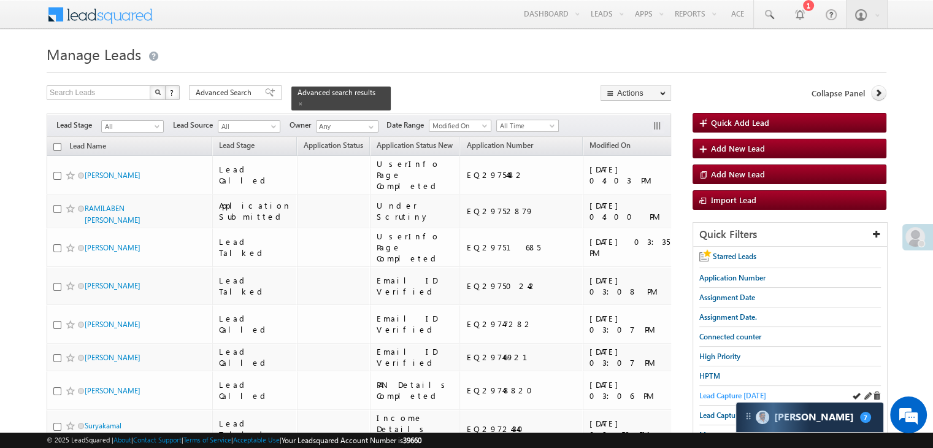
click at [736, 396] on span "Lead Capture [DATE]" at bounding box center [732, 395] width 67 height 9
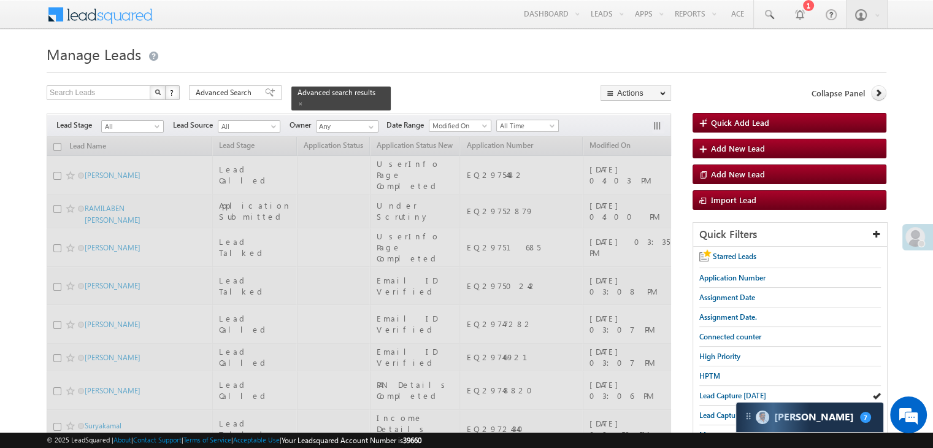
click at [304, 101] on span at bounding box center [301, 104] width 6 height 6
click at [364, 91] on div "Search Leads X ? 31 results found Advanced Search Advanced Search Advanced sear…" at bounding box center [359, 97] width 625 height 25
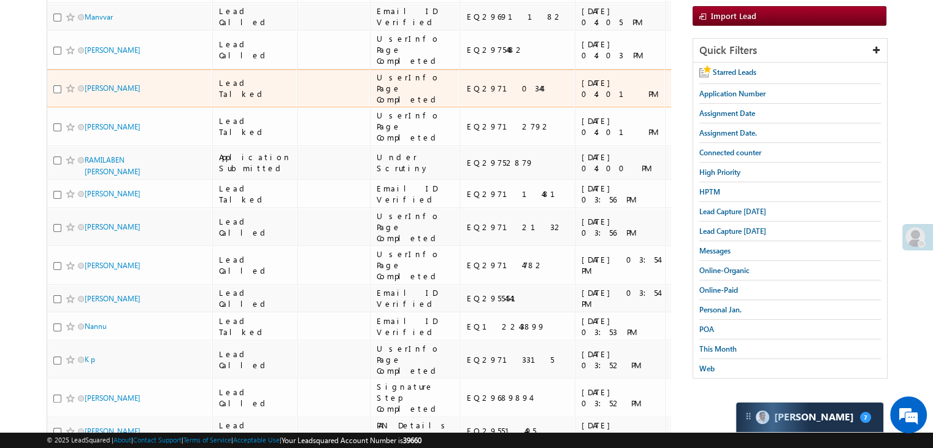
scroll to position [307, 0]
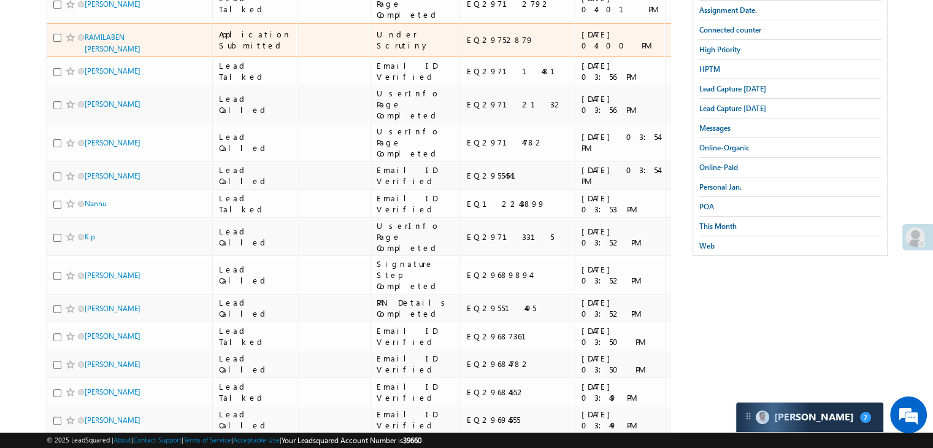
click at [69, 42] on span at bounding box center [71, 38] width 10 height 10
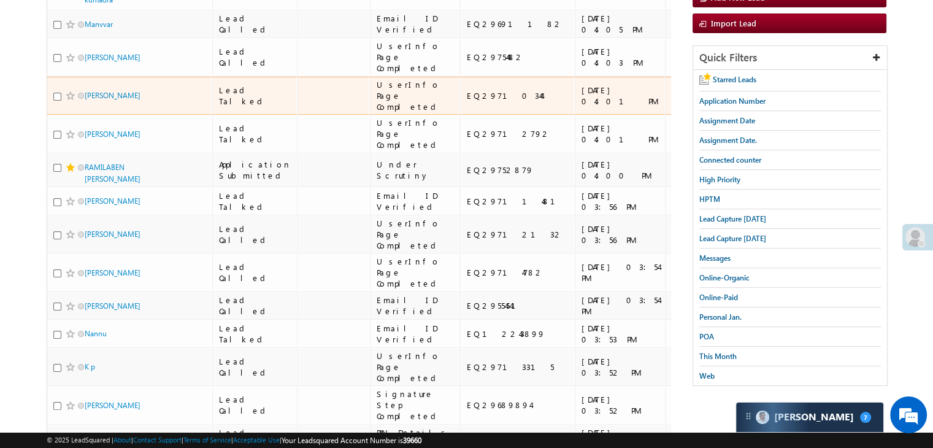
scroll to position [0, 0]
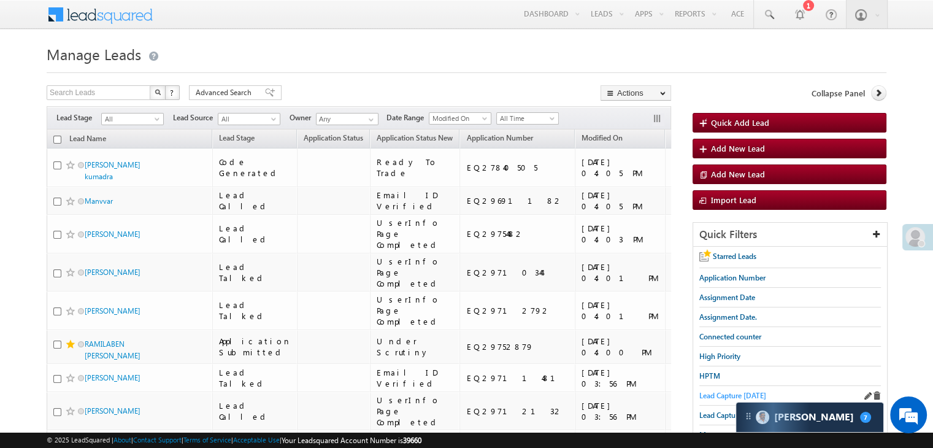
click at [726, 391] on span "Lead Capture [DATE]" at bounding box center [732, 395] width 67 height 9
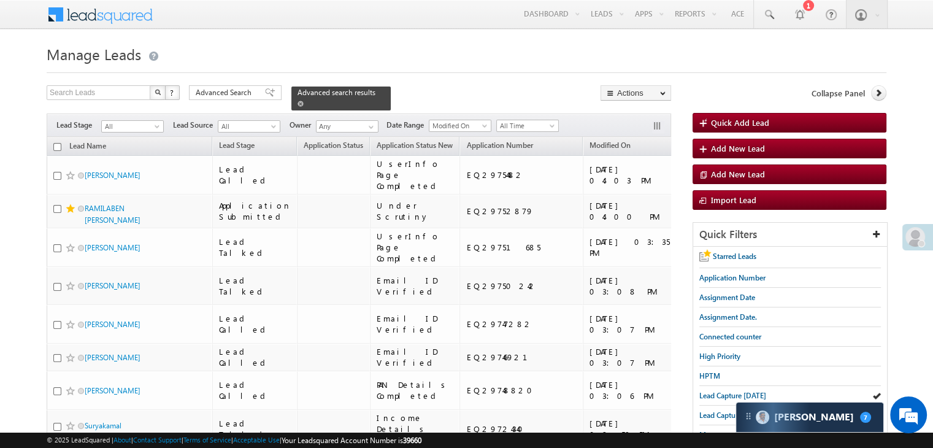
click at [304, 101] on span at bounding box center [301, 104] width 6 height 6
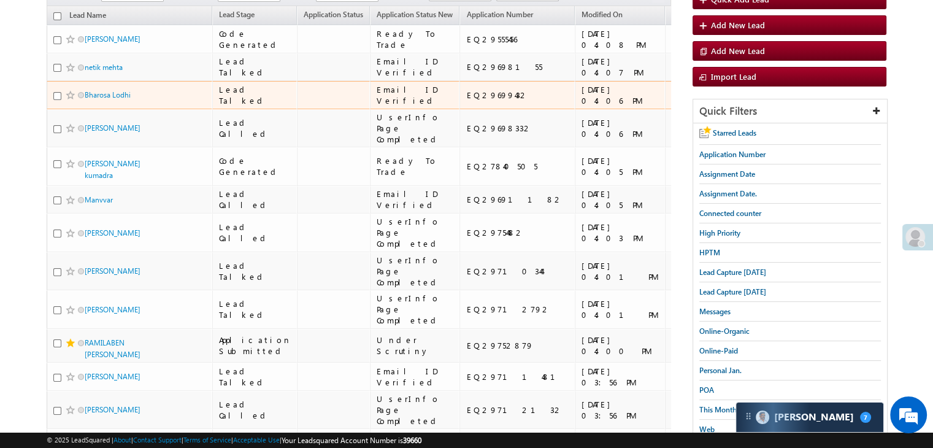
scroll to position [245, 0]
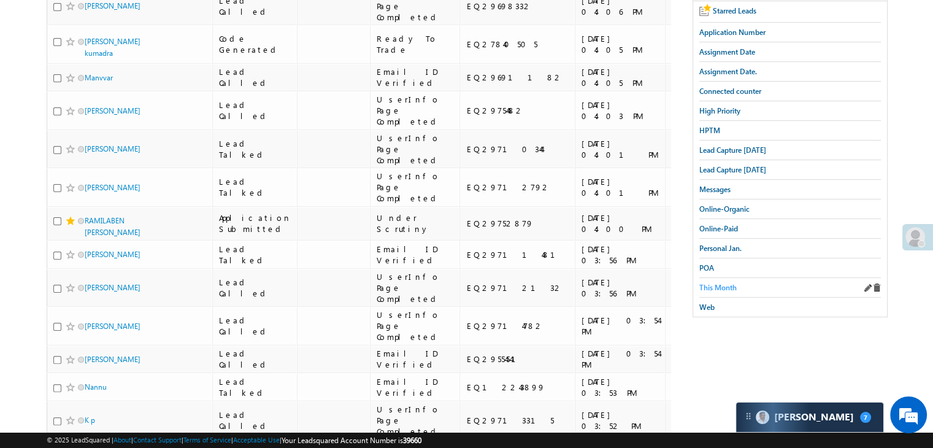
click at [716, 283] on span "This Month" at bounding box center [717, 287] width 37 height 9
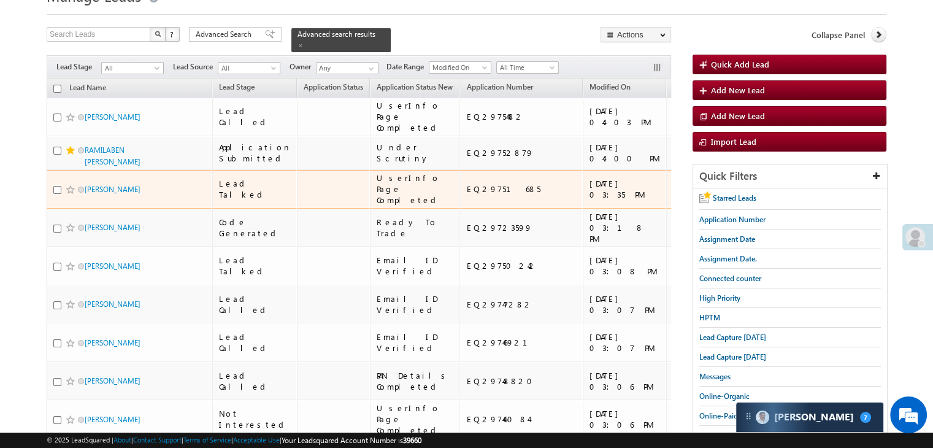
scroll to position [61, 0]
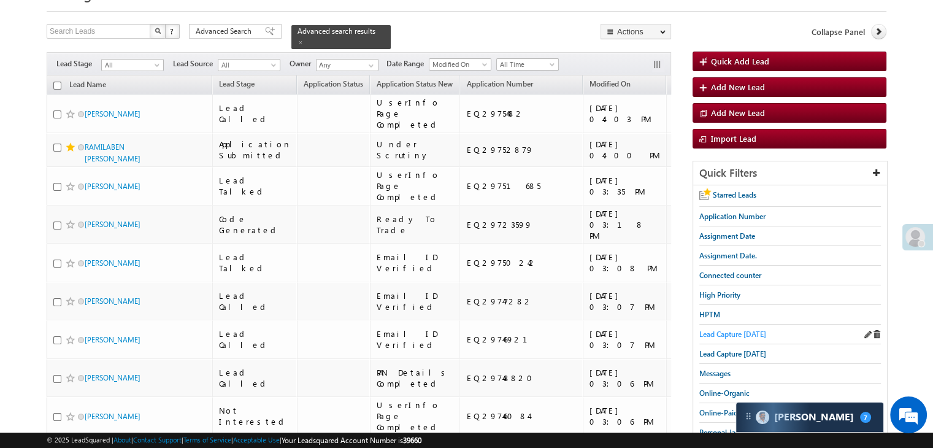
click at [755, 333] on span "Lead Capture [DATE]" at bounding box center [732, 333] width 67 height 9
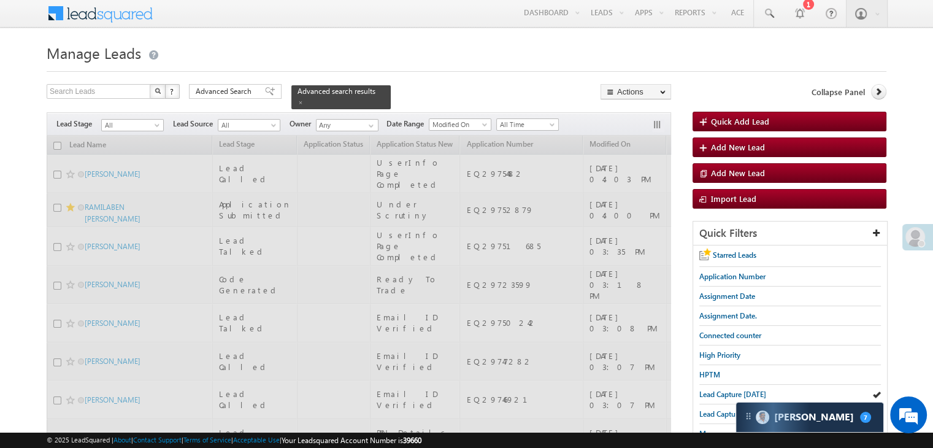
scroll to position [0, 0]
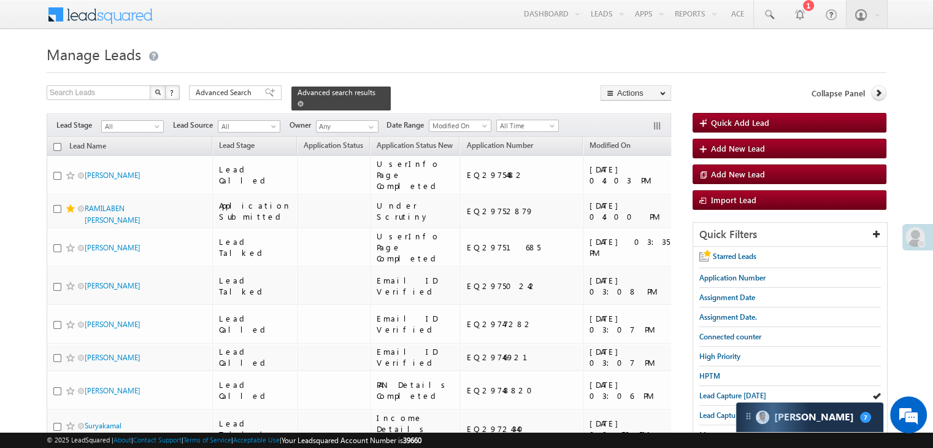
click at [304, 101] on span at bounding box center [301, 104] width 6 height 6
